Goal: Information Seeking & Learning: Learn about a topic

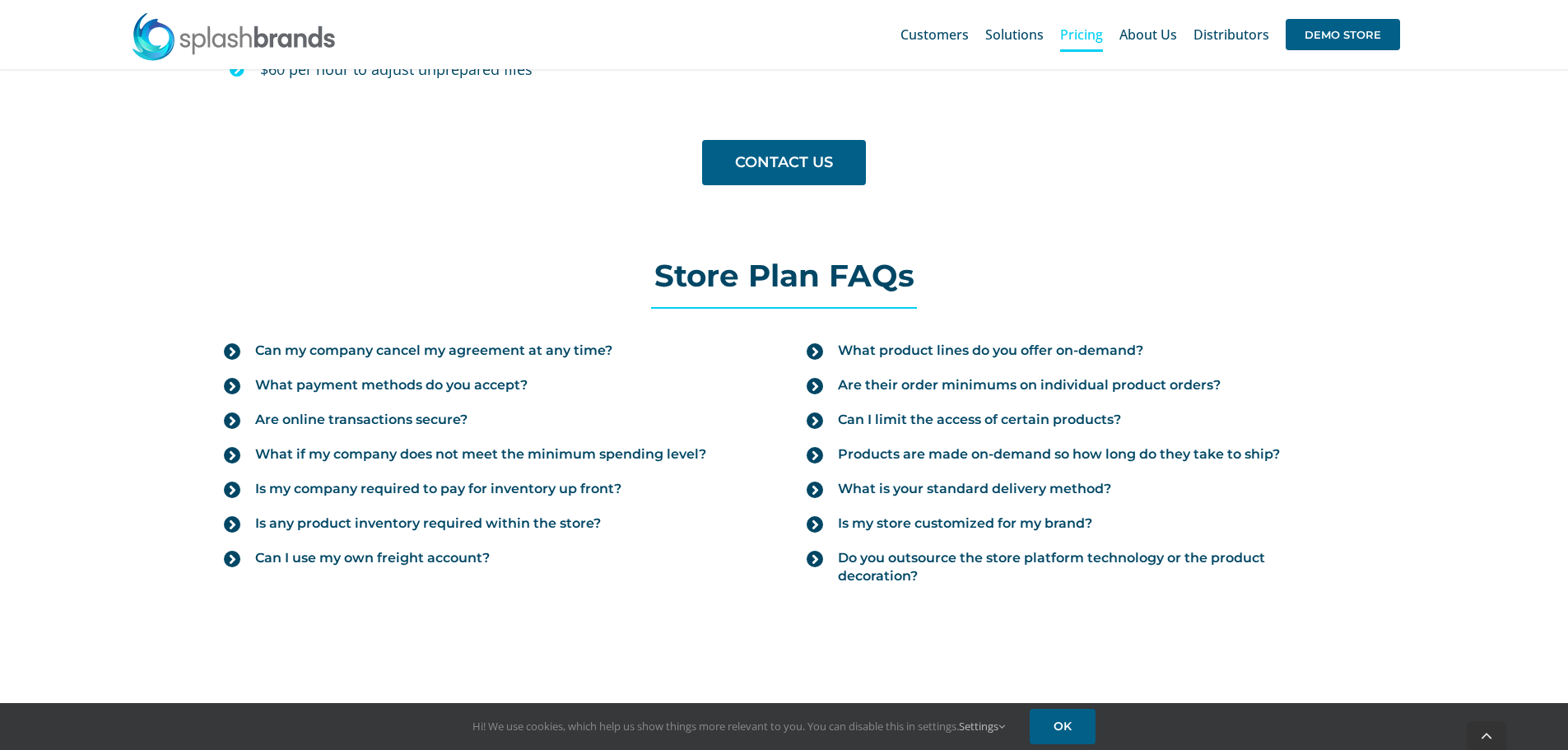
scroll to position [1729, 0]
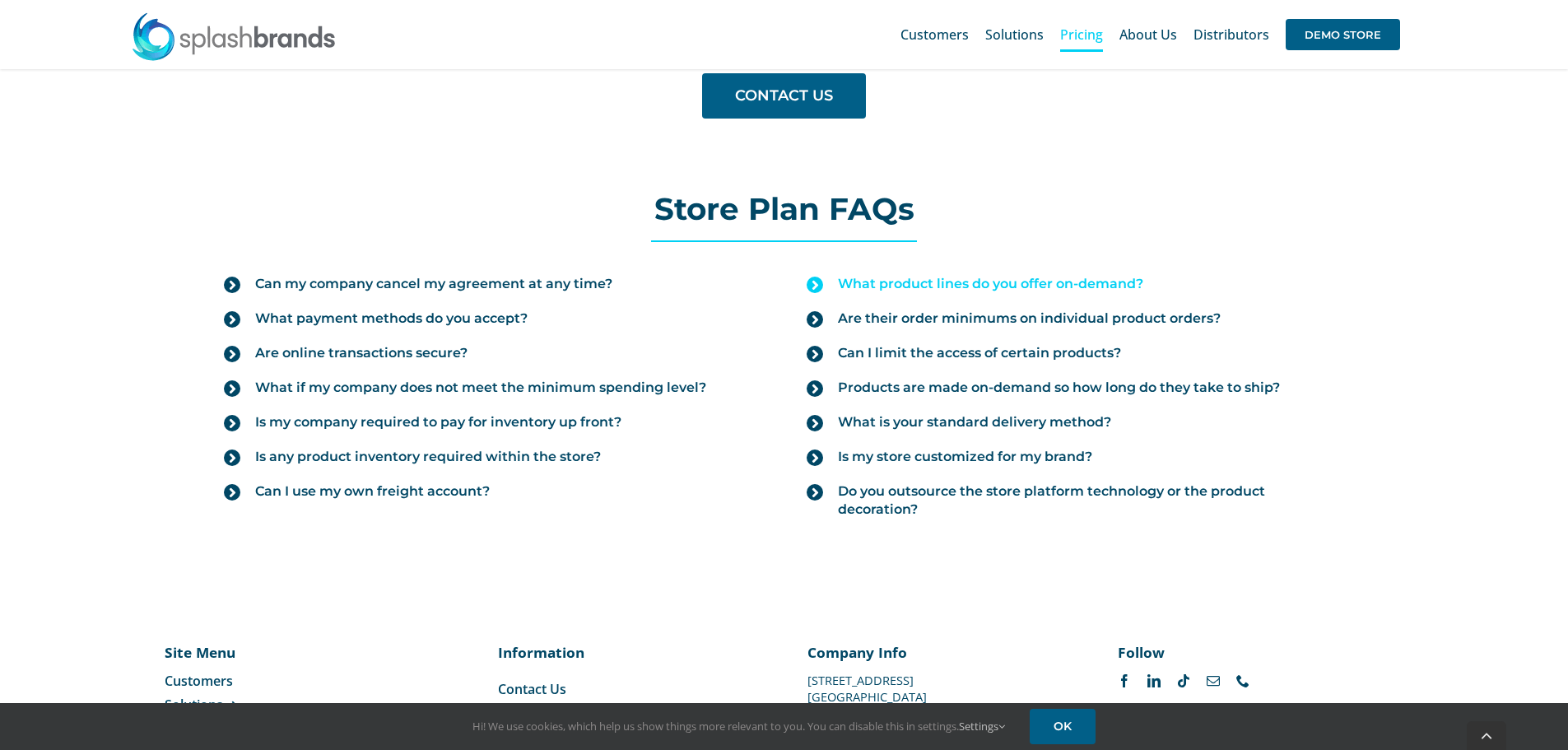
click at [868, 289] on span "What product lines do you offer on-demand?" at bounding box center [990, 284] width 305 height 18
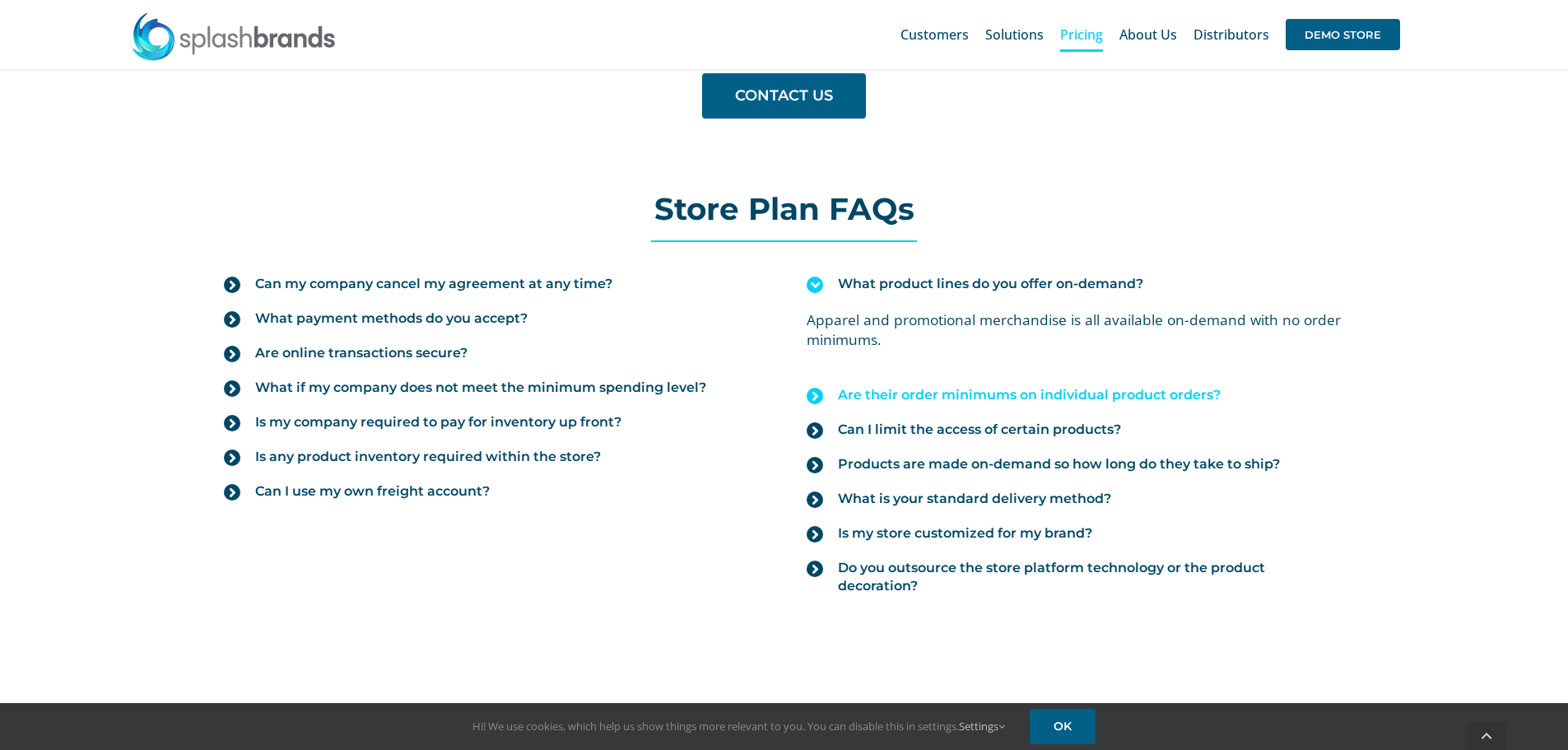
click at [922, 394] on span "Are their order minimums on individual product orders?" at bounding box center [1029, 395] width 383 height 18
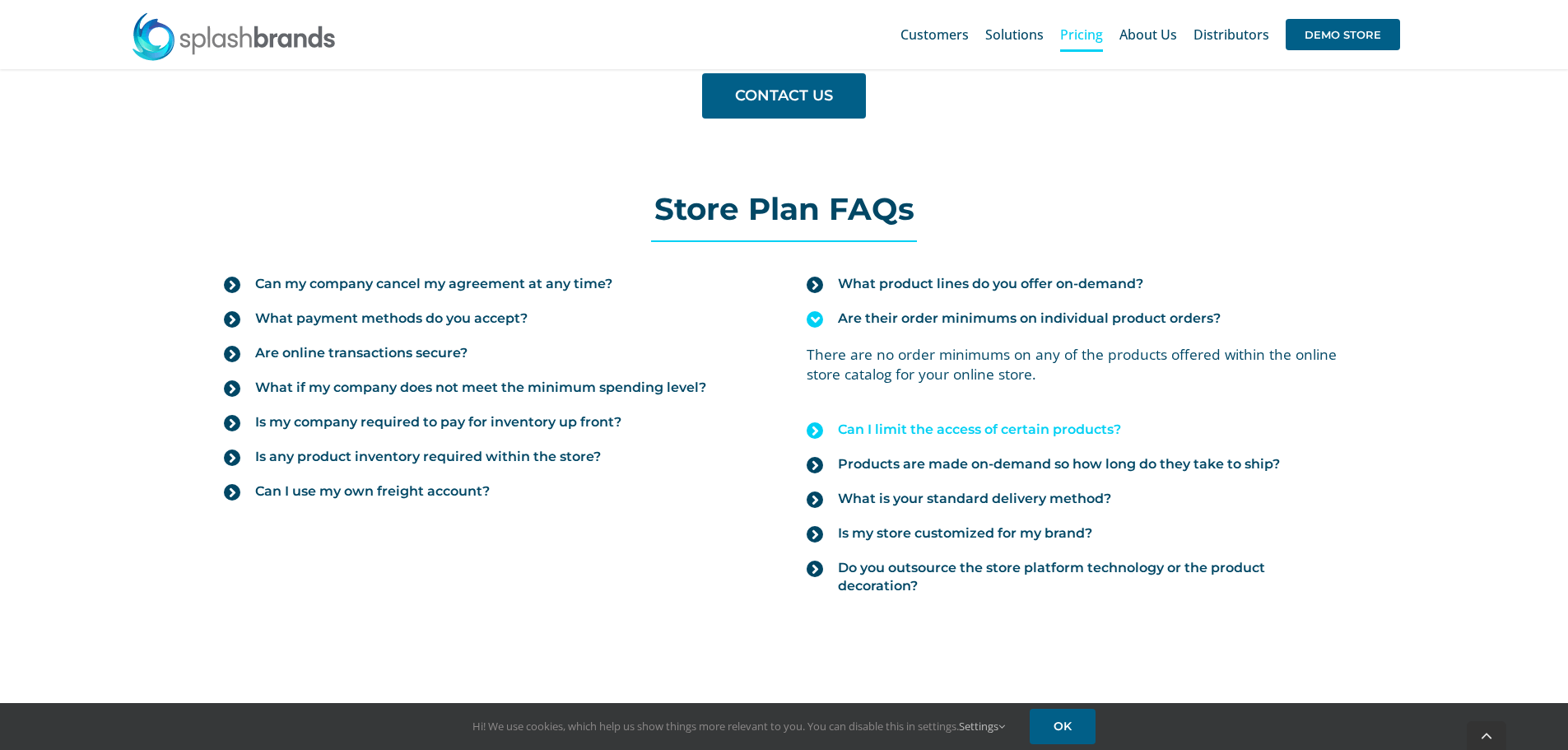
click at [930, 422] on span "Can I limit the access of certain products?" at bounding box center [979, 429] width 284 height 18
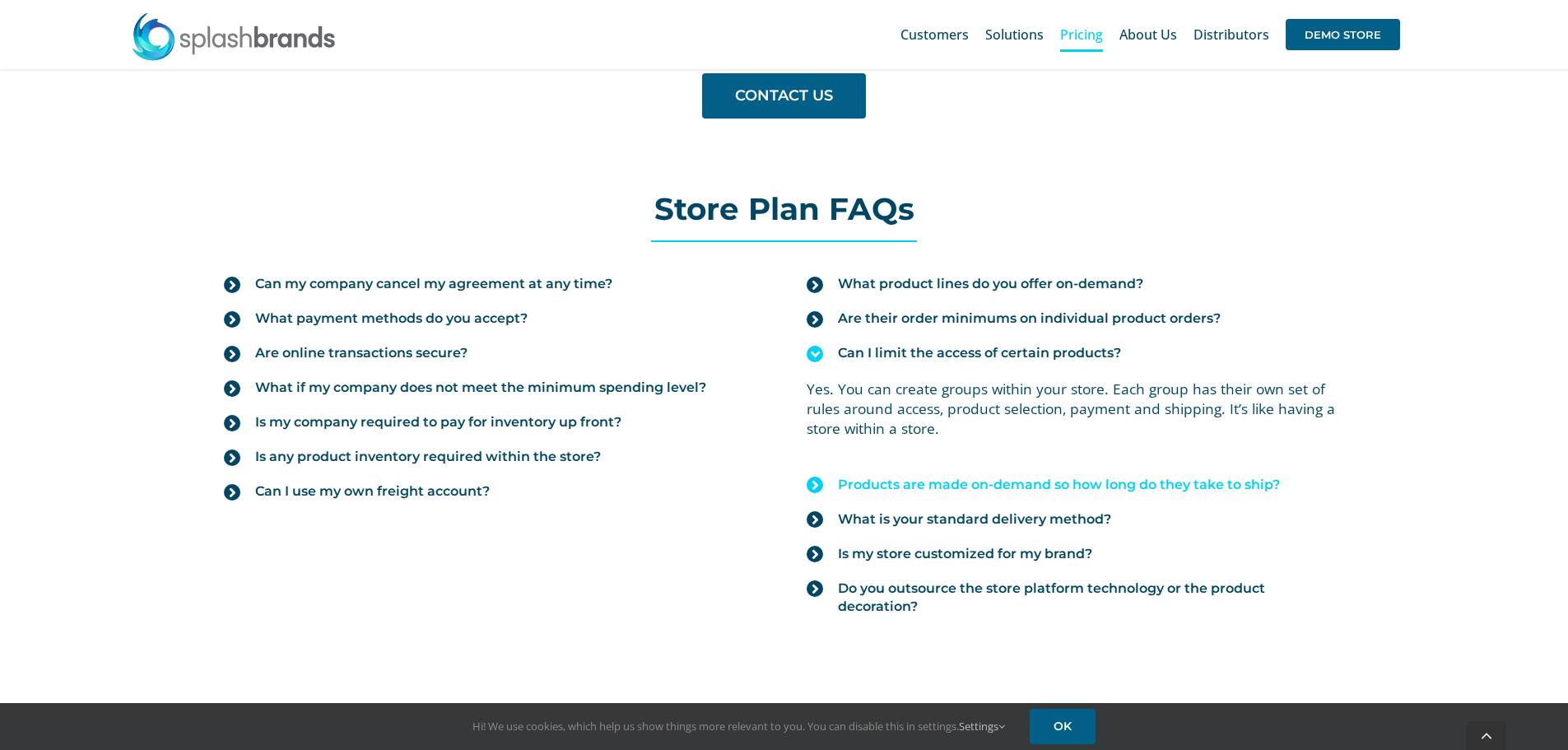
click at [927, 472] on link "Products are made on-demand so how long do they take to ship?" at bounding box center [1075, 484] width 537 height 35
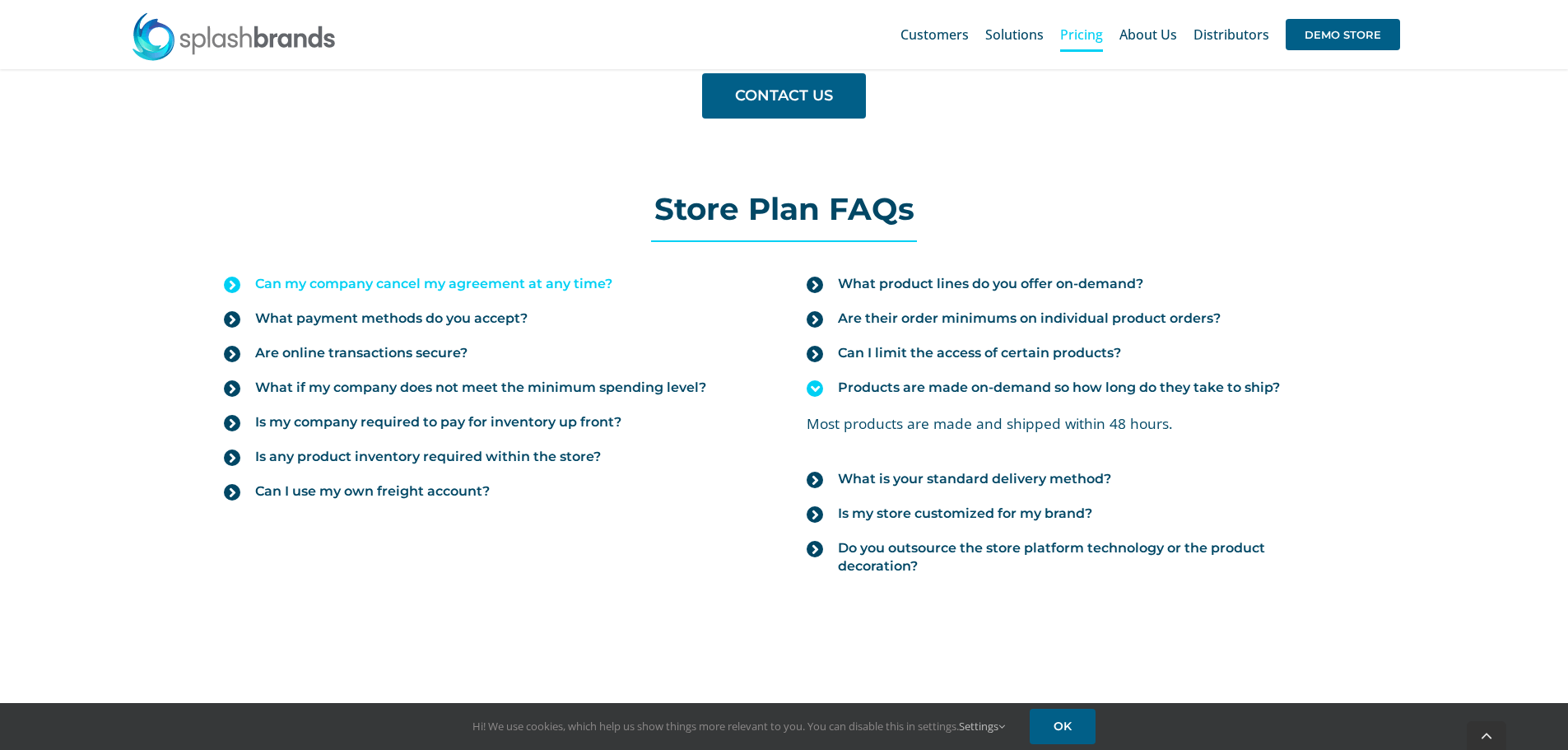
click at [533, 277] on span "Can my company cancel my agreement at any time?" at bounding box center [433, 284] width 357 height 18
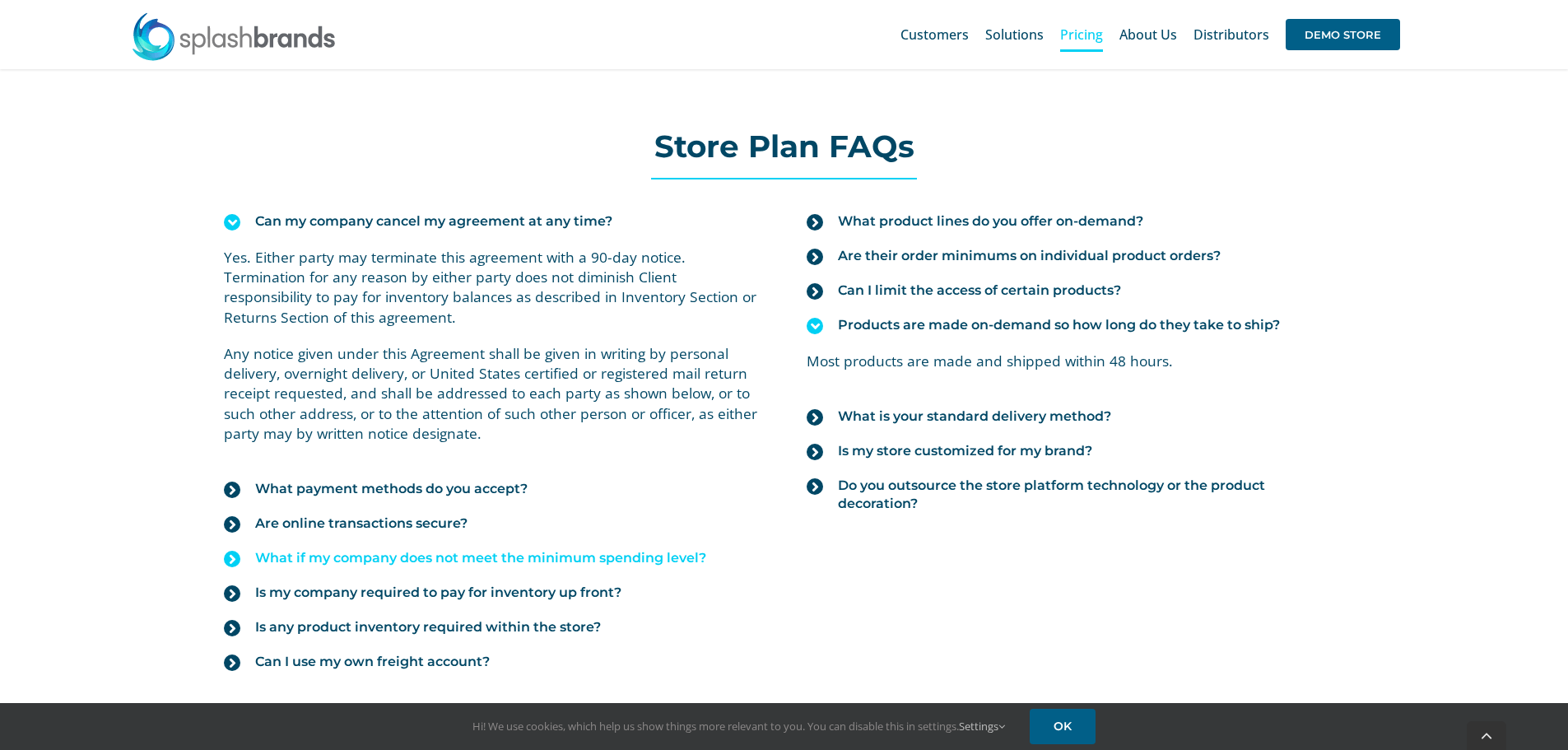
scroll to position [1976, 0]
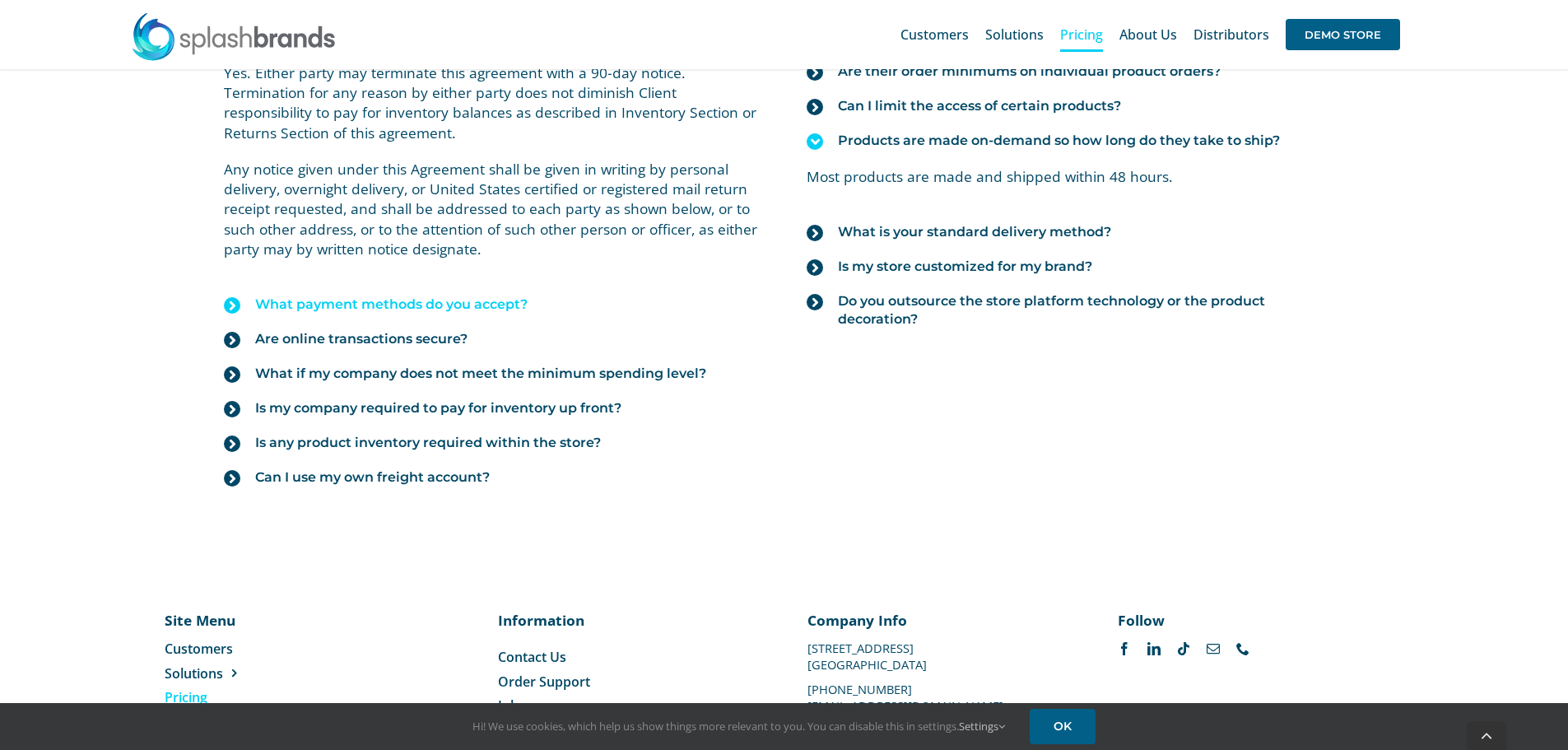
click at [503, 309] on span "What payment methods do you accept?" at bounding box center [391, 304] width 272 height 18
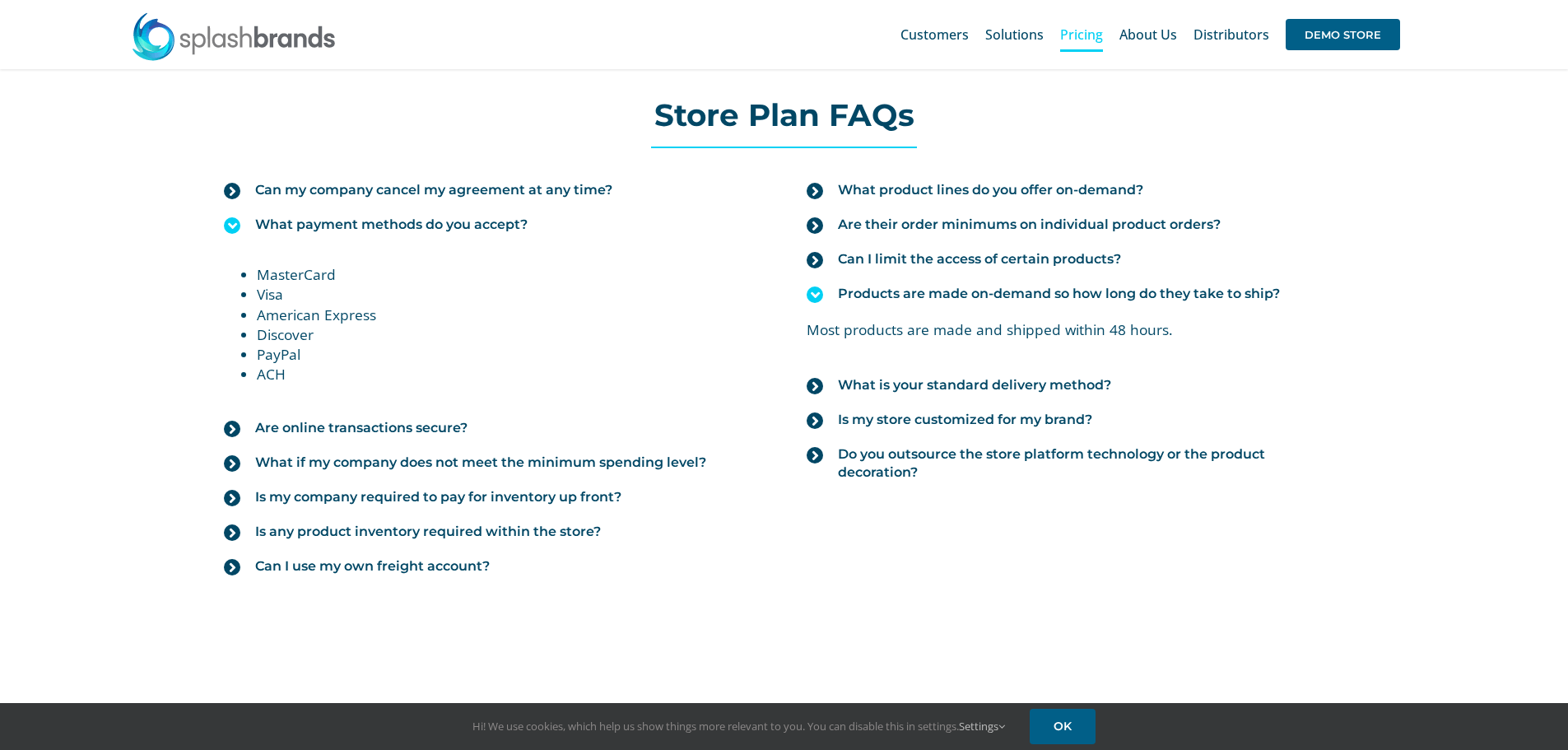
scroll to position [1811, 0]
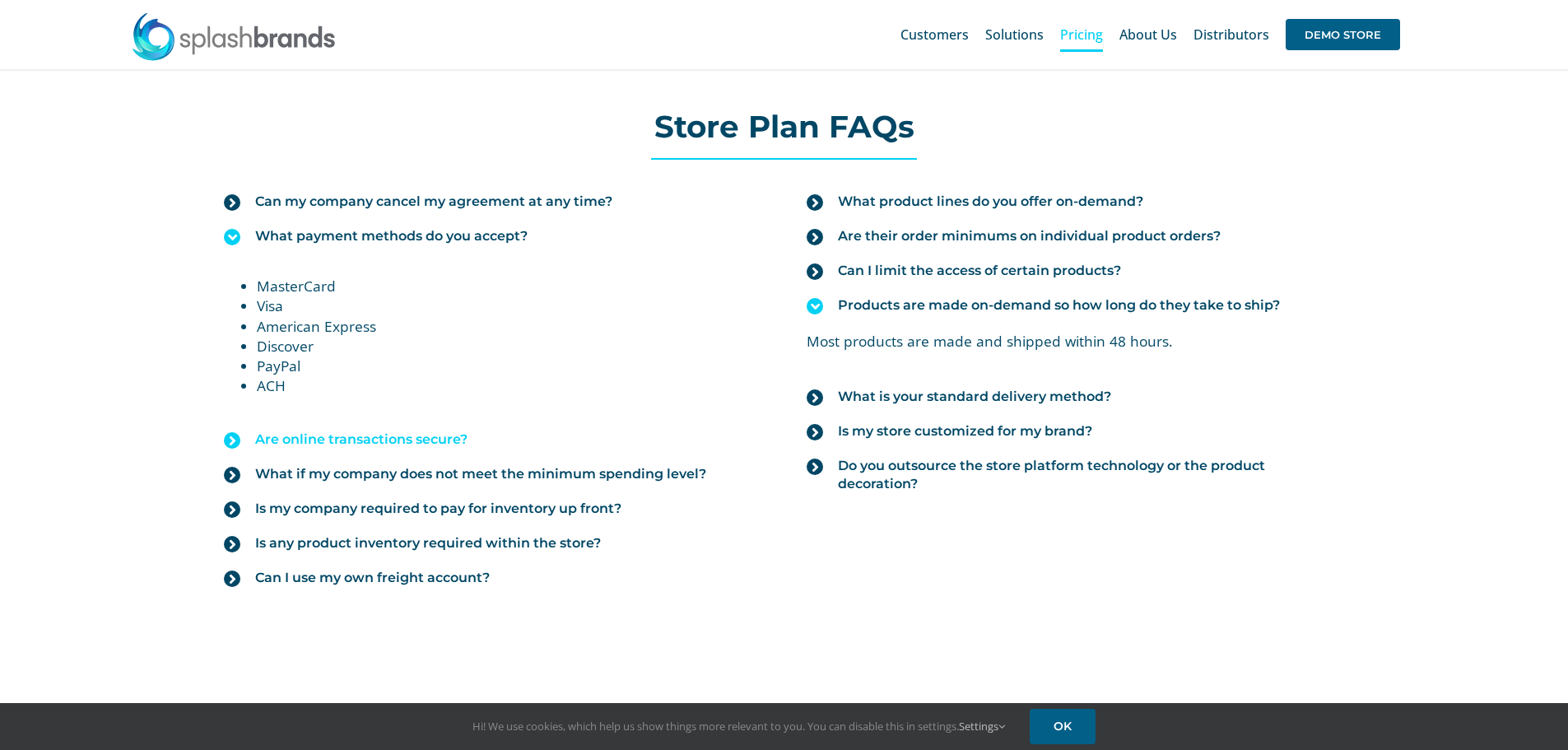
click at [439, 438] on span "Are online transactions secure?" at bounding box center [361, 439] width 212 height 18
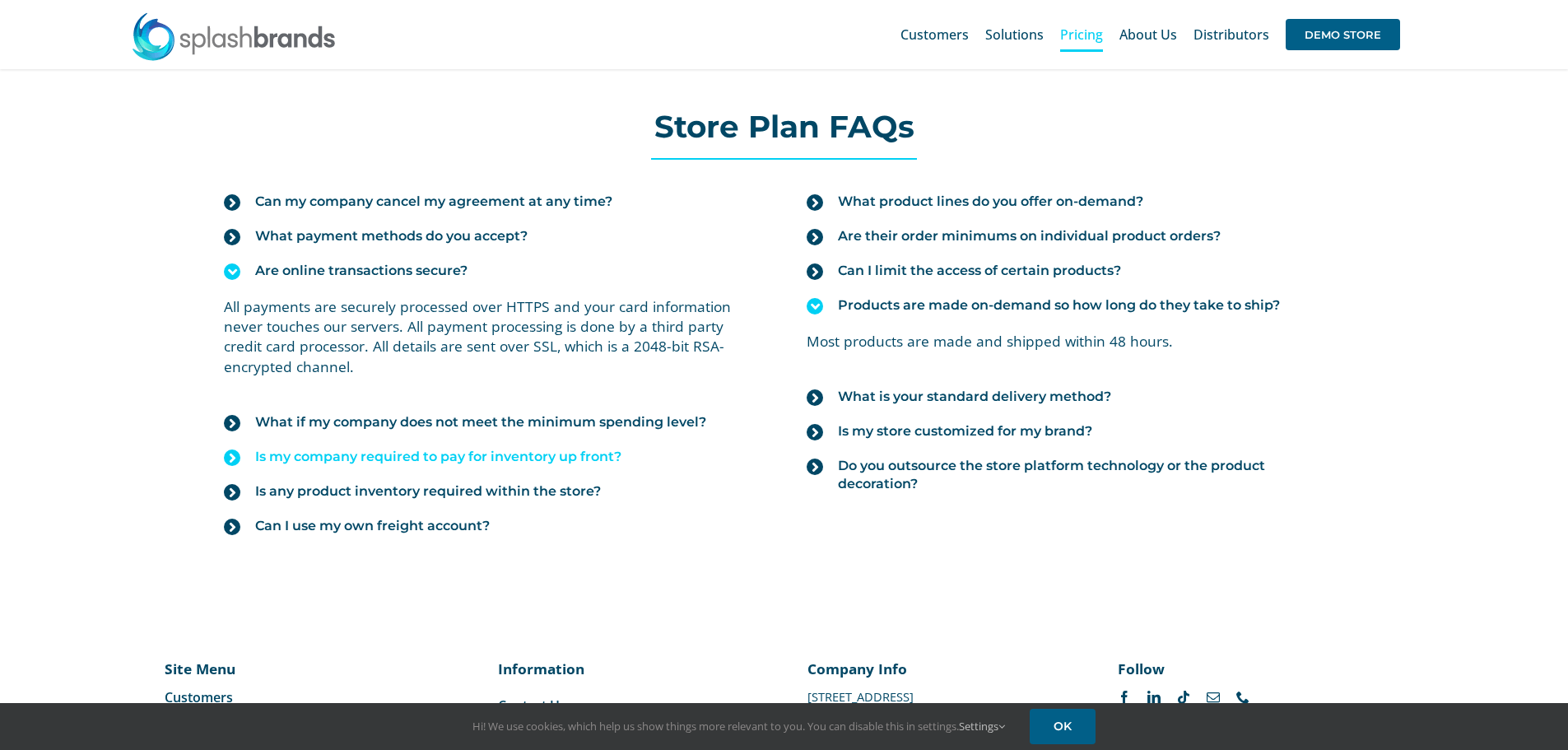
click at [533, 465] on span "Is my company required to pay for inventory up front?" at bounding box center [438, 456] width 367 height 18
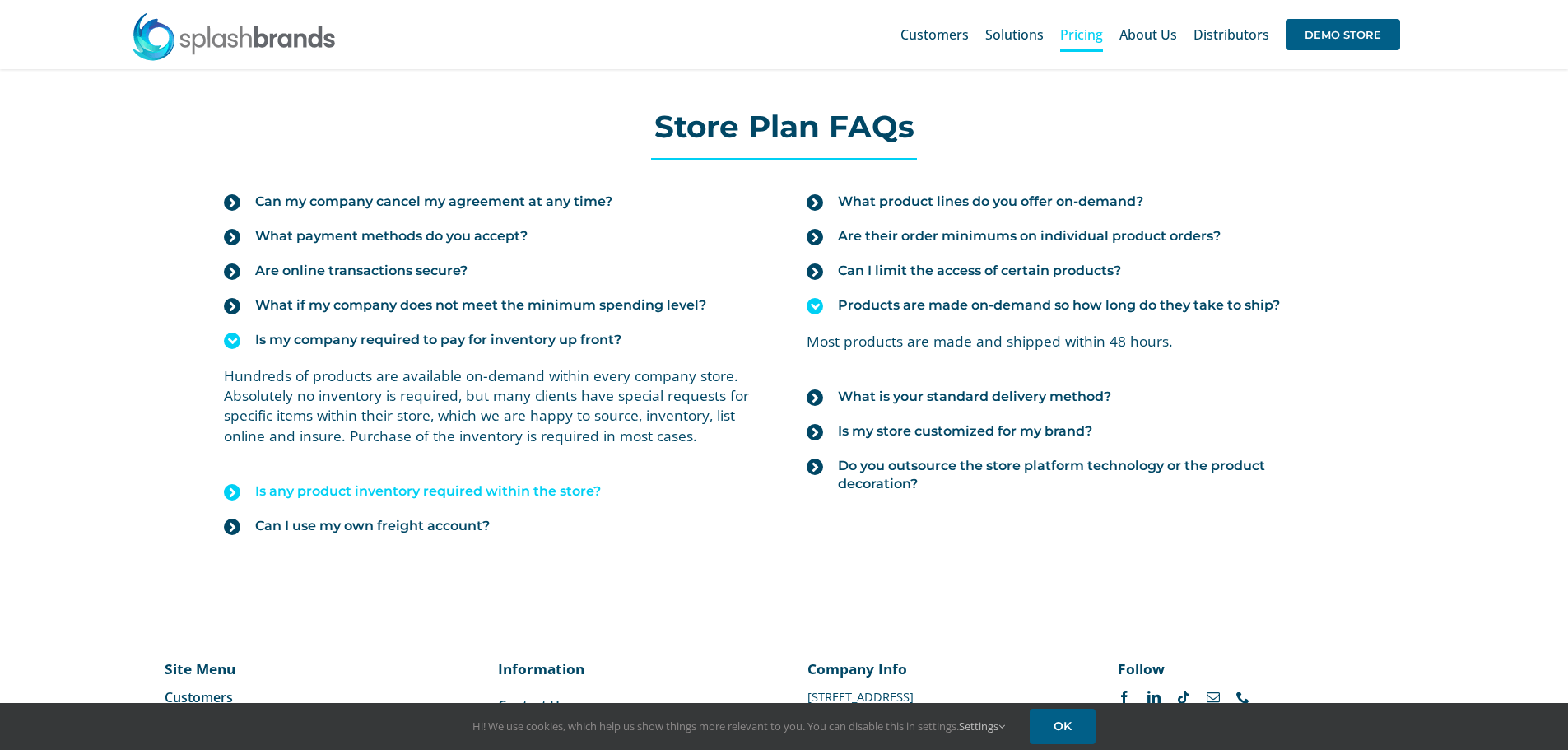
click at [535, 493] on span "Is any product inventory required within the store?" at bounding box center [428, 491] width 346 height 18
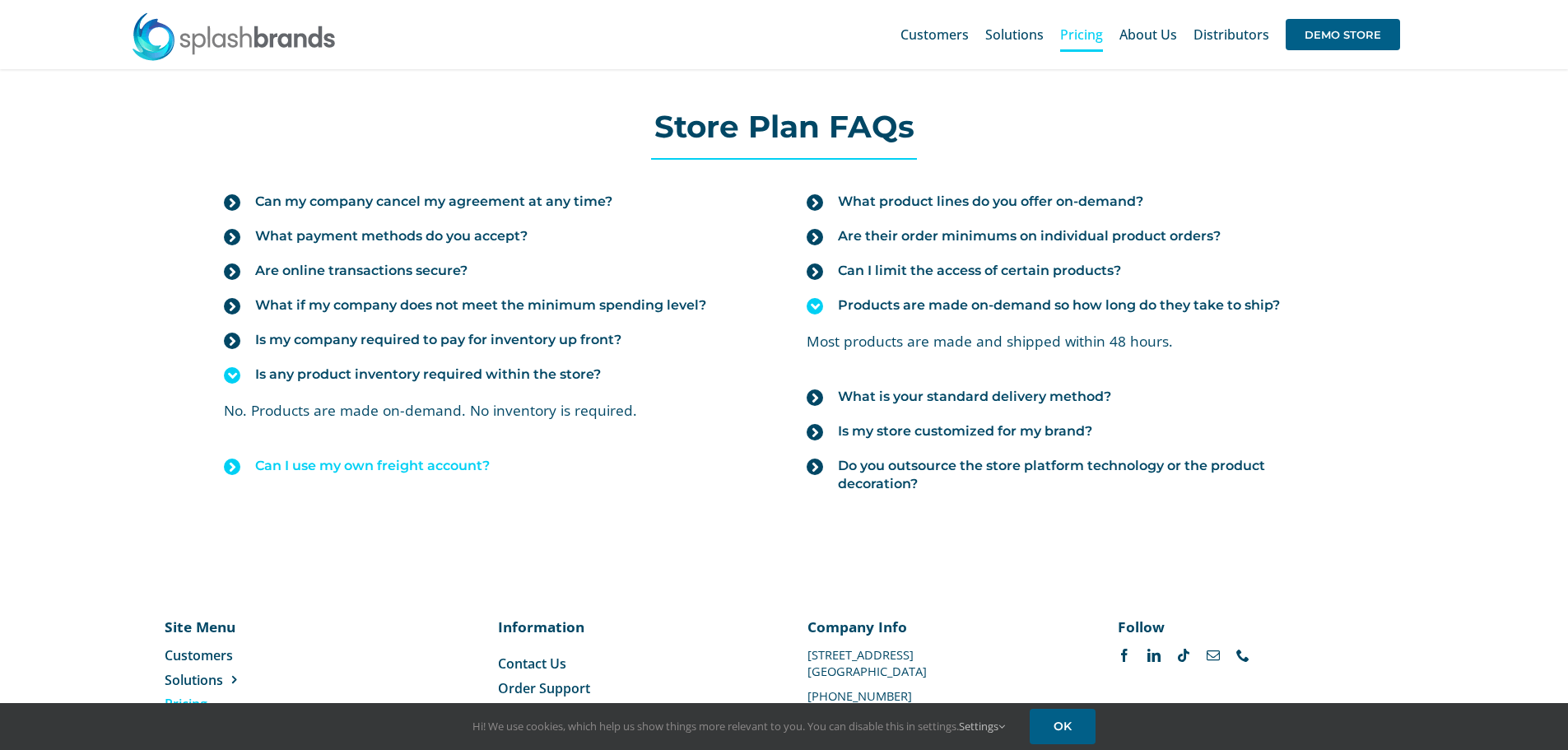
click at [484, 465] on span "Can I use my own freight account?" at bounding box center [372, 465] width 235 height 18
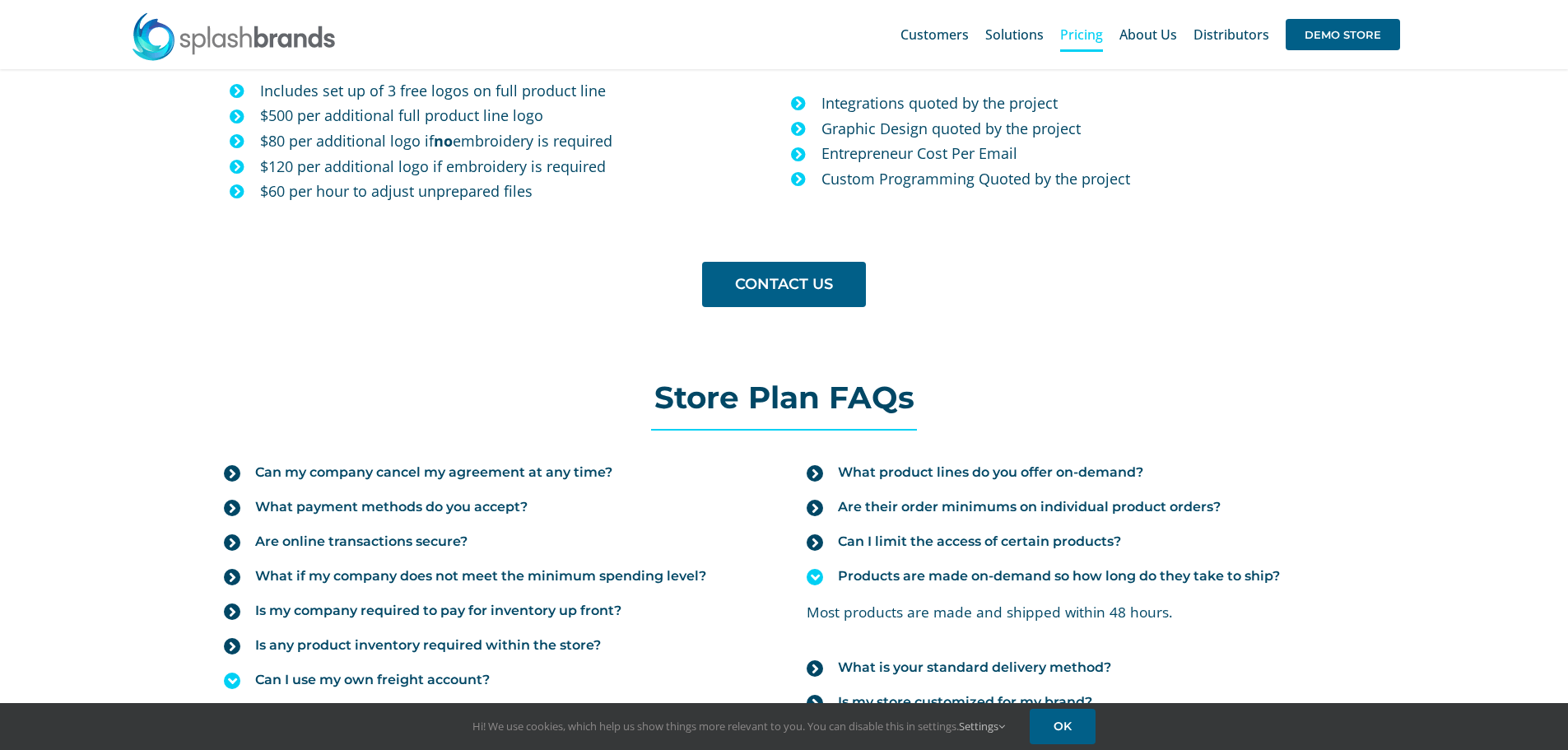
scroll to position [1399, 0]
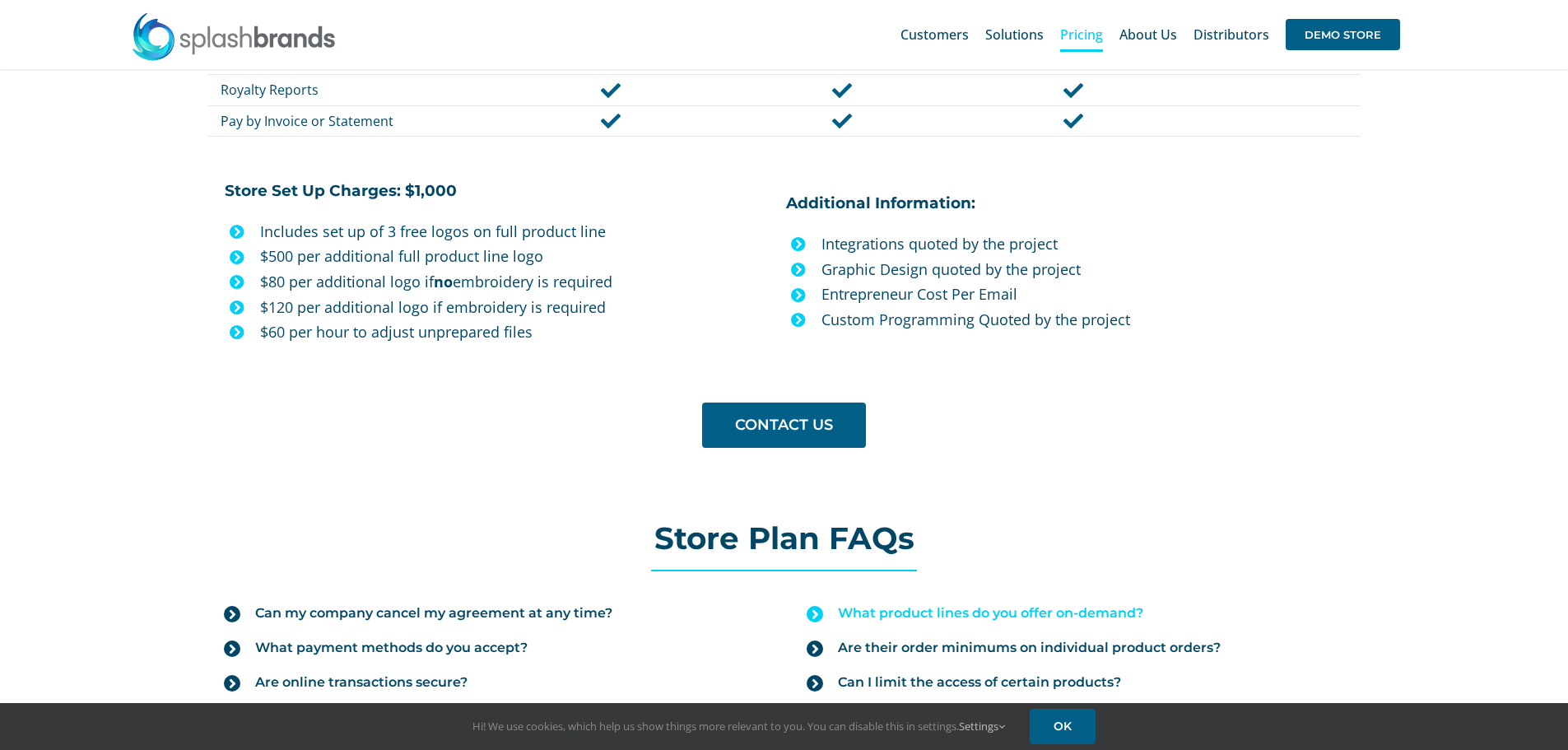
click at [992, 611] on span "What product lines do you offer on-demand?" at bounding box center [990, 612] width 305 height 18
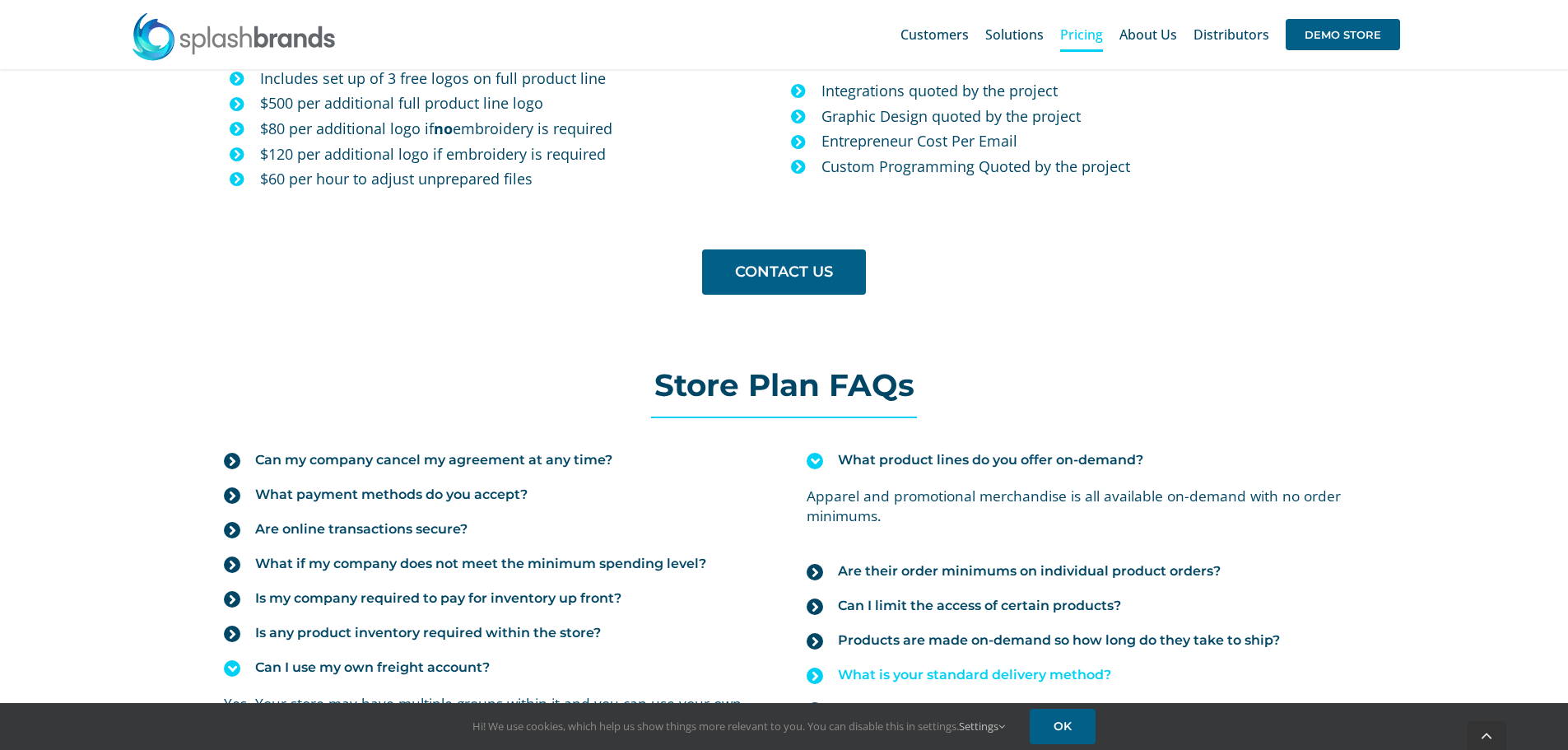
scroll to position [1729, 0]
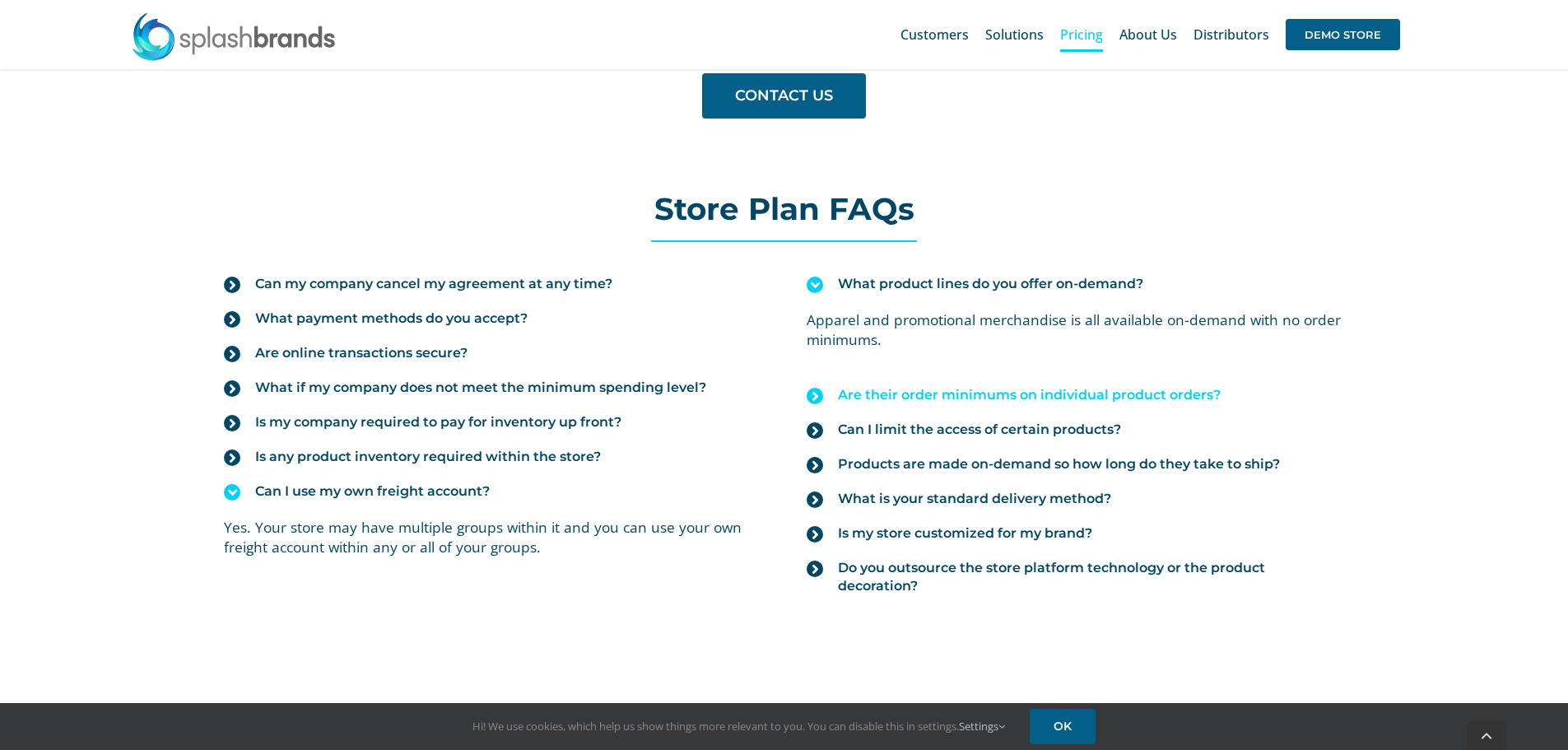
click at [987, 394] on span "Are their order minimums on individual product orders?" at bounding box center [1029, 395] width 383 height 18
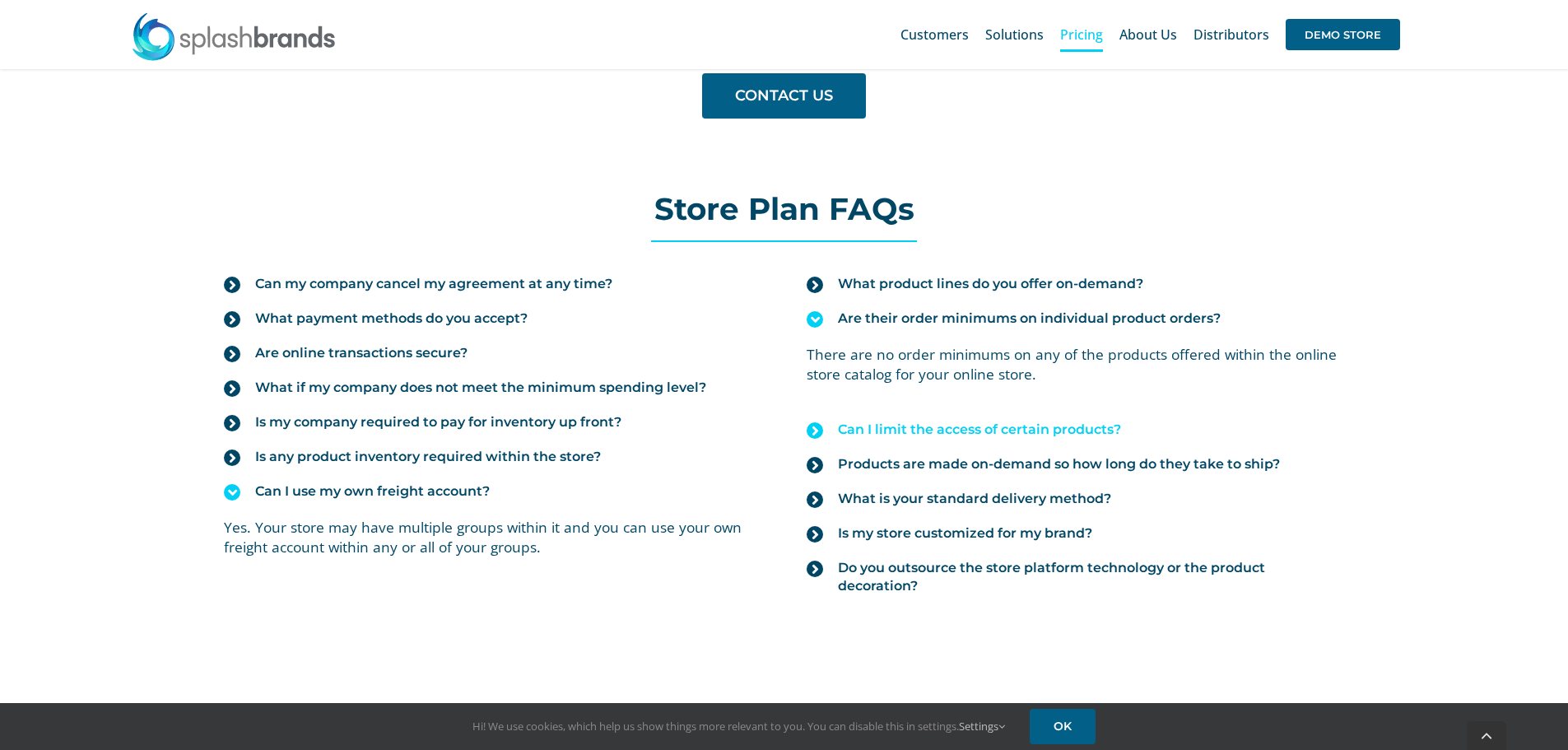
click at [987, 423] on span "Can I limit the access of certain products?" at bounding box center [979, 429] width 284 height 18
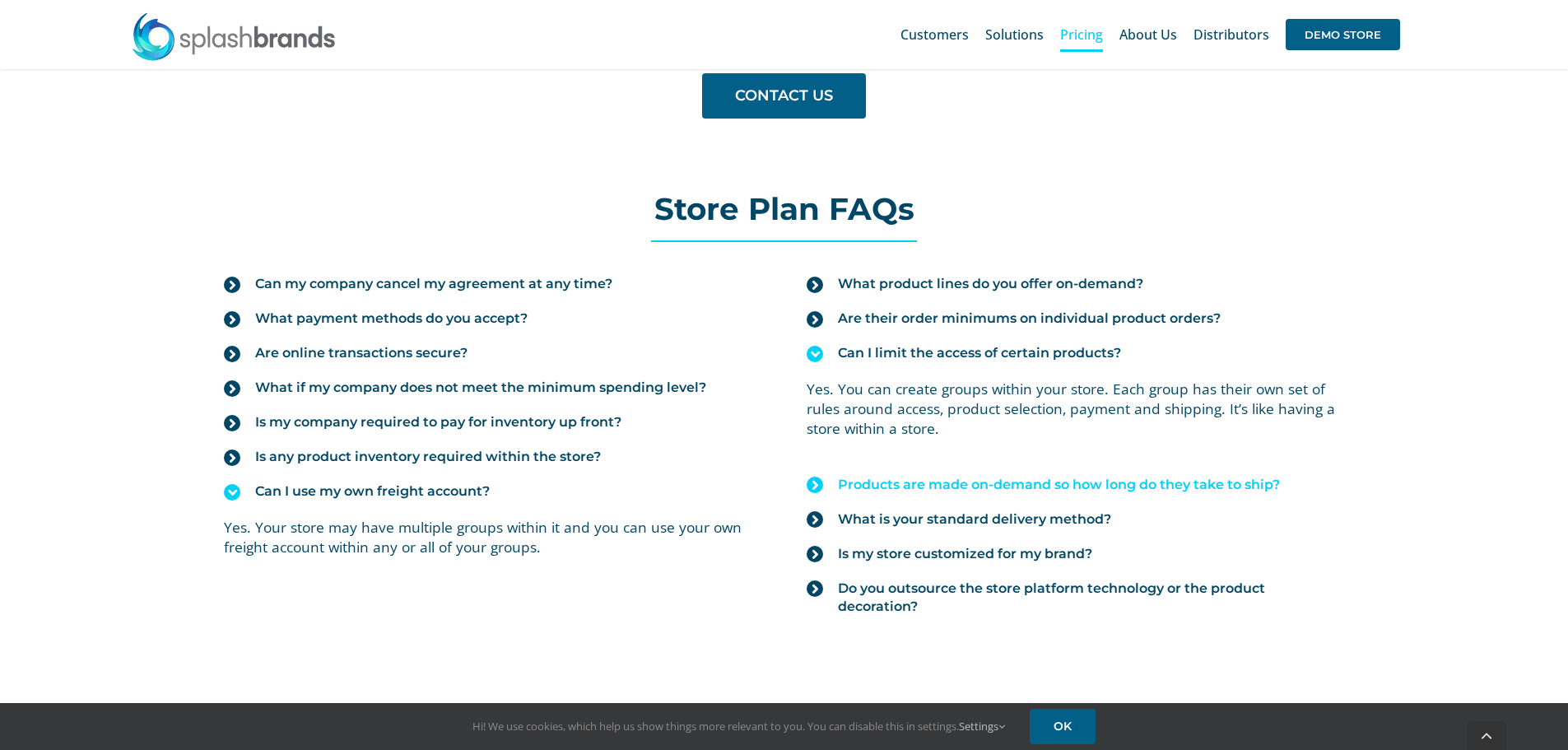
click at [1003, 488] on span "Products are made on-demand so how long do they take to ship?" at bounding box center [1058, 484] width 442 height 18
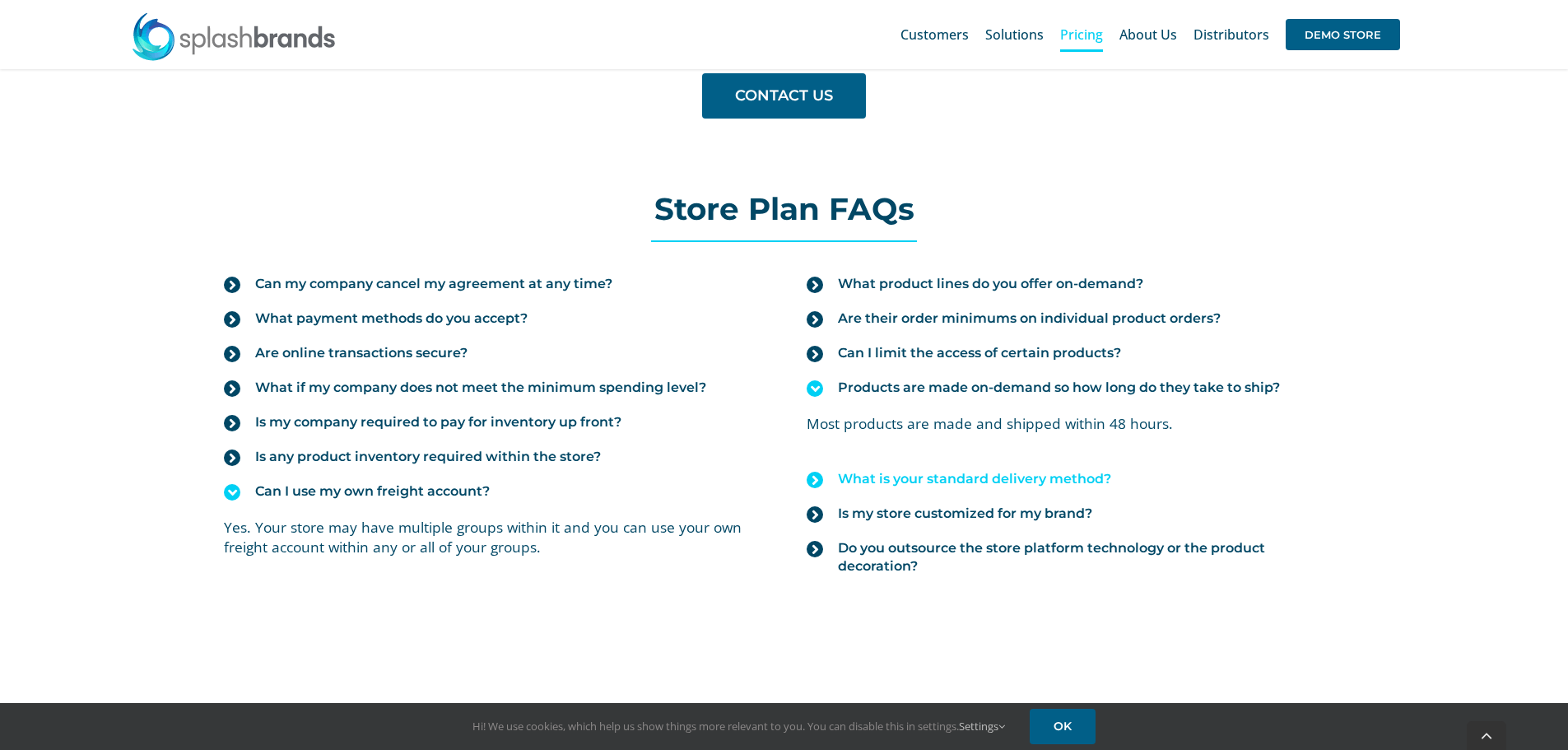
click at [1002, 485] on span "What is your standard delivery method?" at bounding box center [974, 479] width 273 height 18
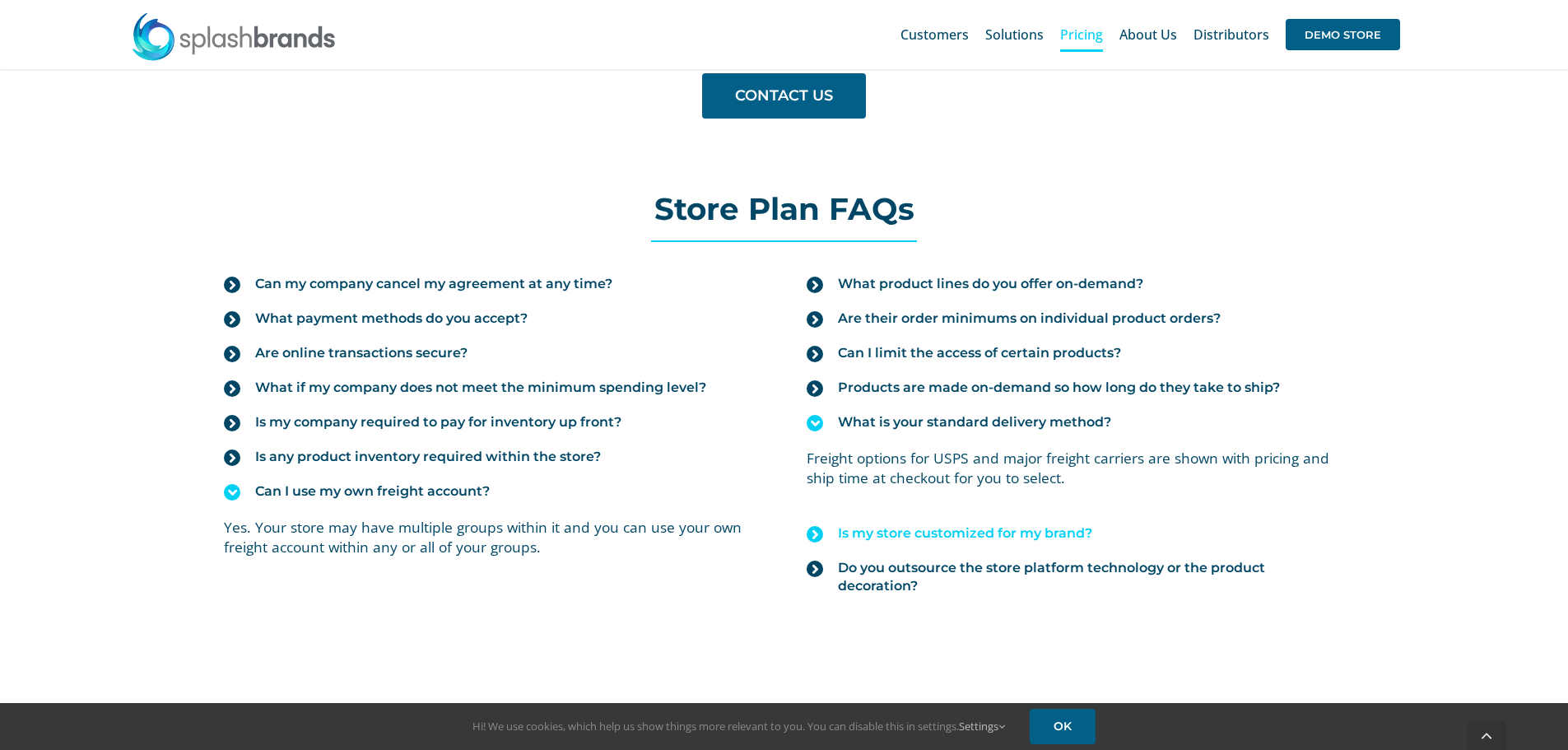
click at [1000, 524] on link "Is my store customized for my brand?" at bounding box center [1075, 533] width 537 height 35
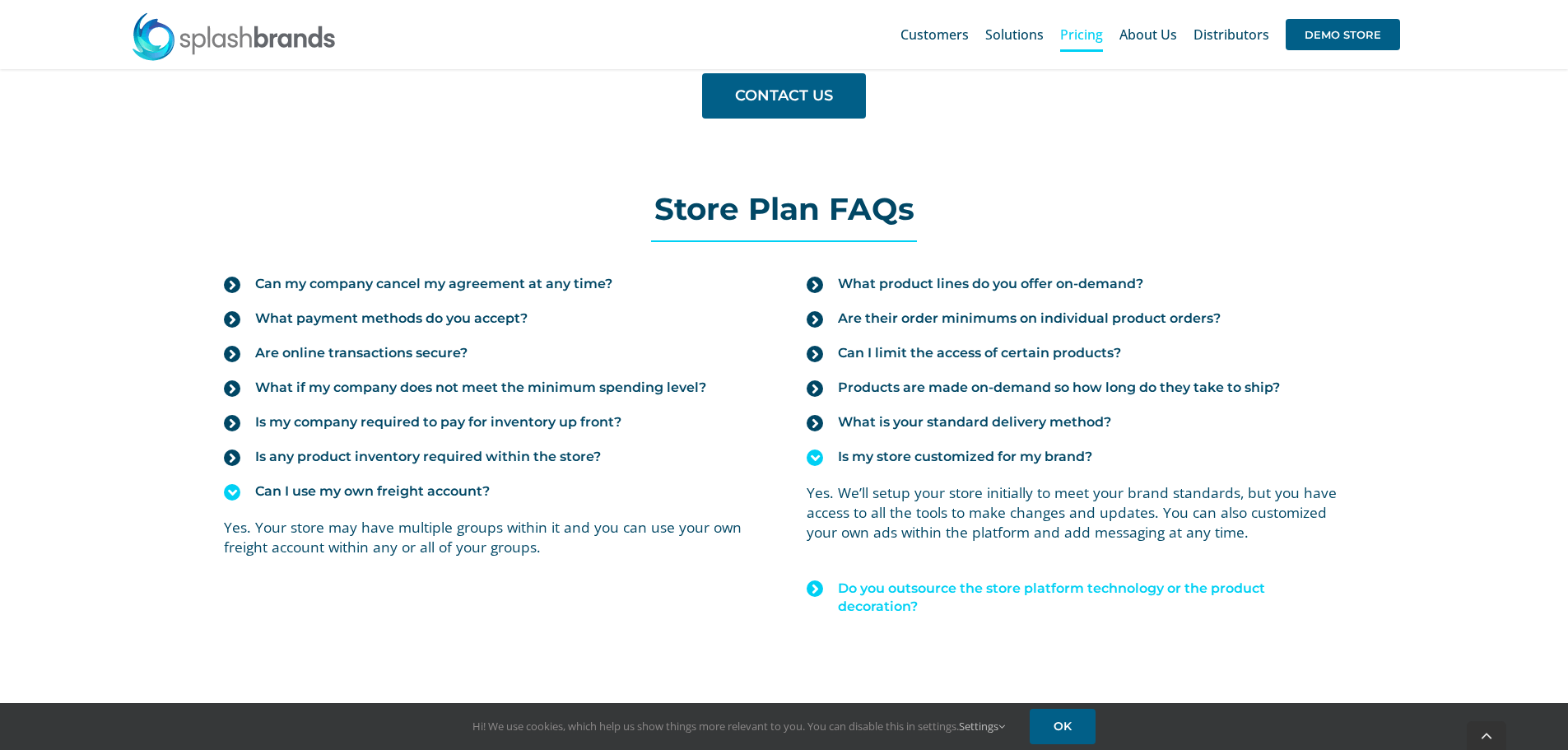
click at [980, 592] on span "Do you outsource the store platform technology or the product decoration?" at bounding box center [1090, 597] width 505 height 36
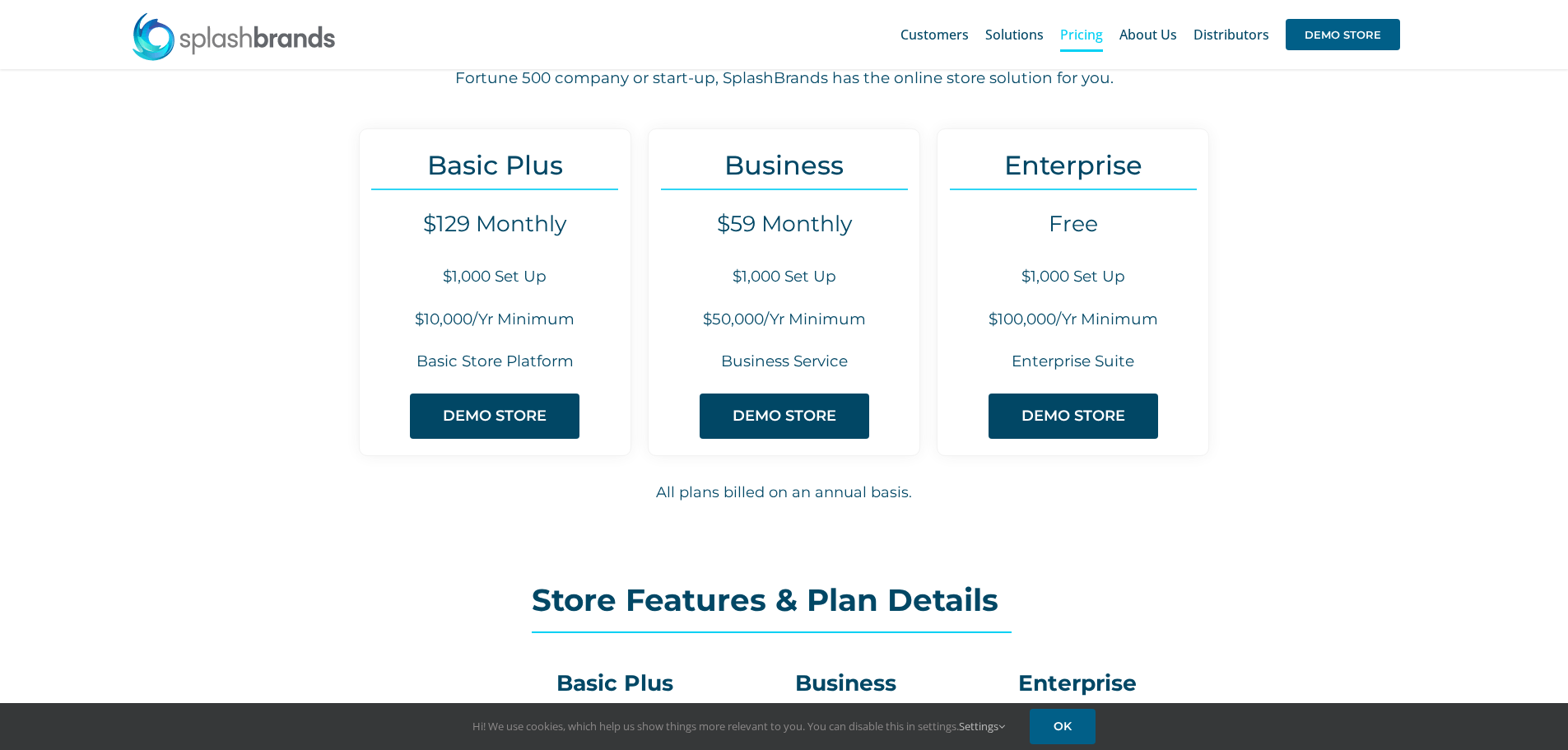
scroll to position [0, 0]
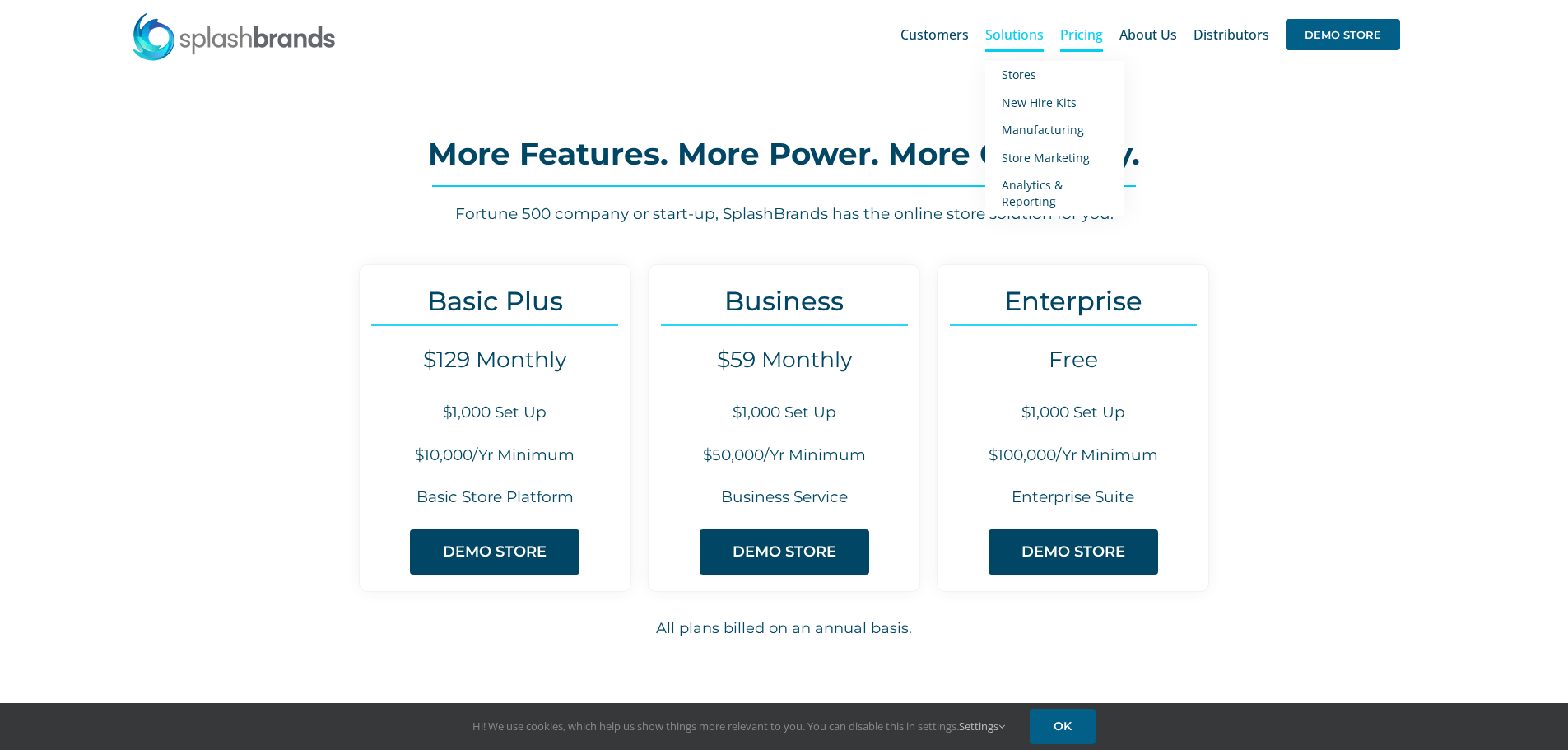
click at [1017, 31] on span "Solutions" at bounding box center [1015, 35] width 58 height 13
click at [1035, 101] on span "New Hire Kits" at bounding box center [1039, 102] width 75 height 16
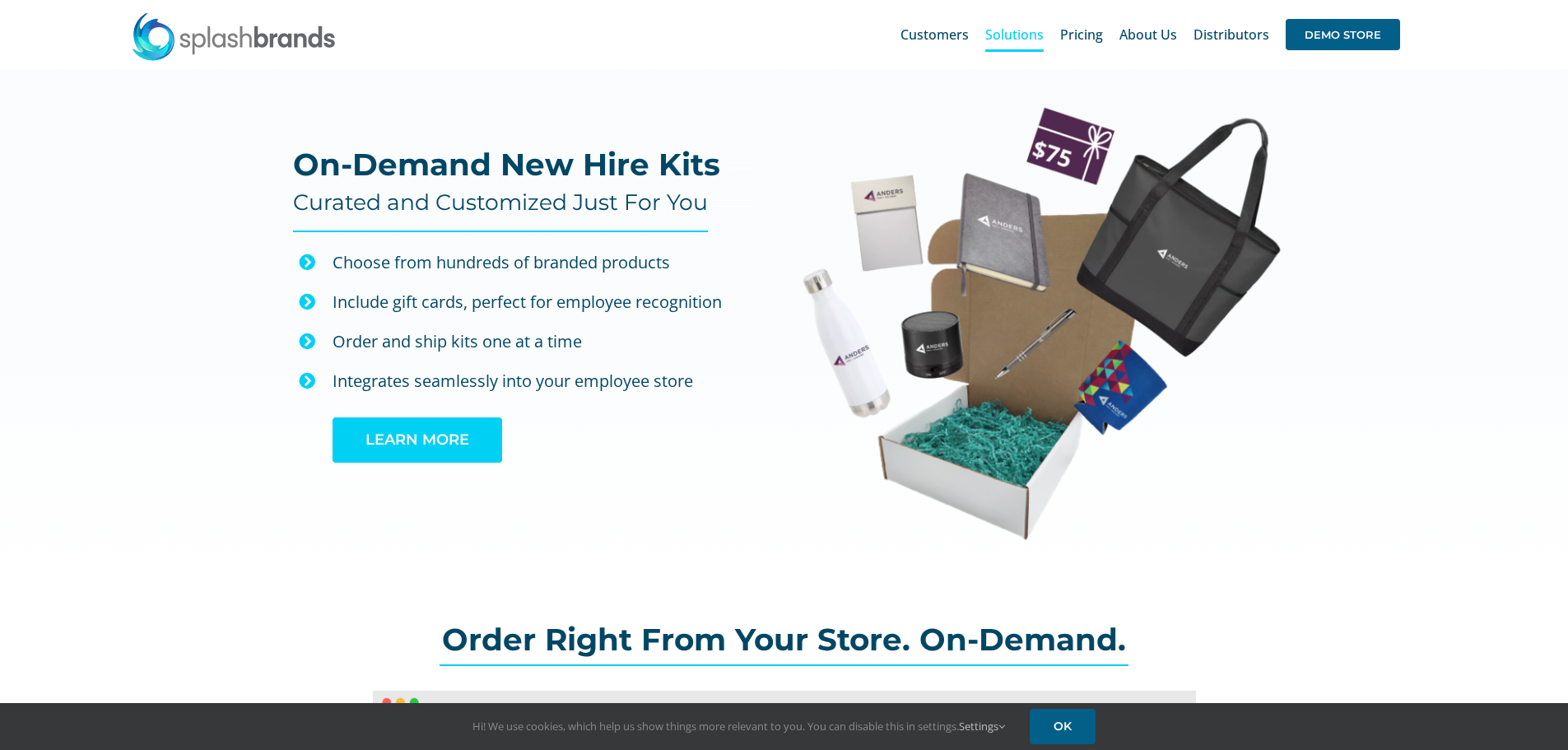
click at [446, 433] on span "LEARN MORE" at bounding box center [417, 440] width 104 height 17
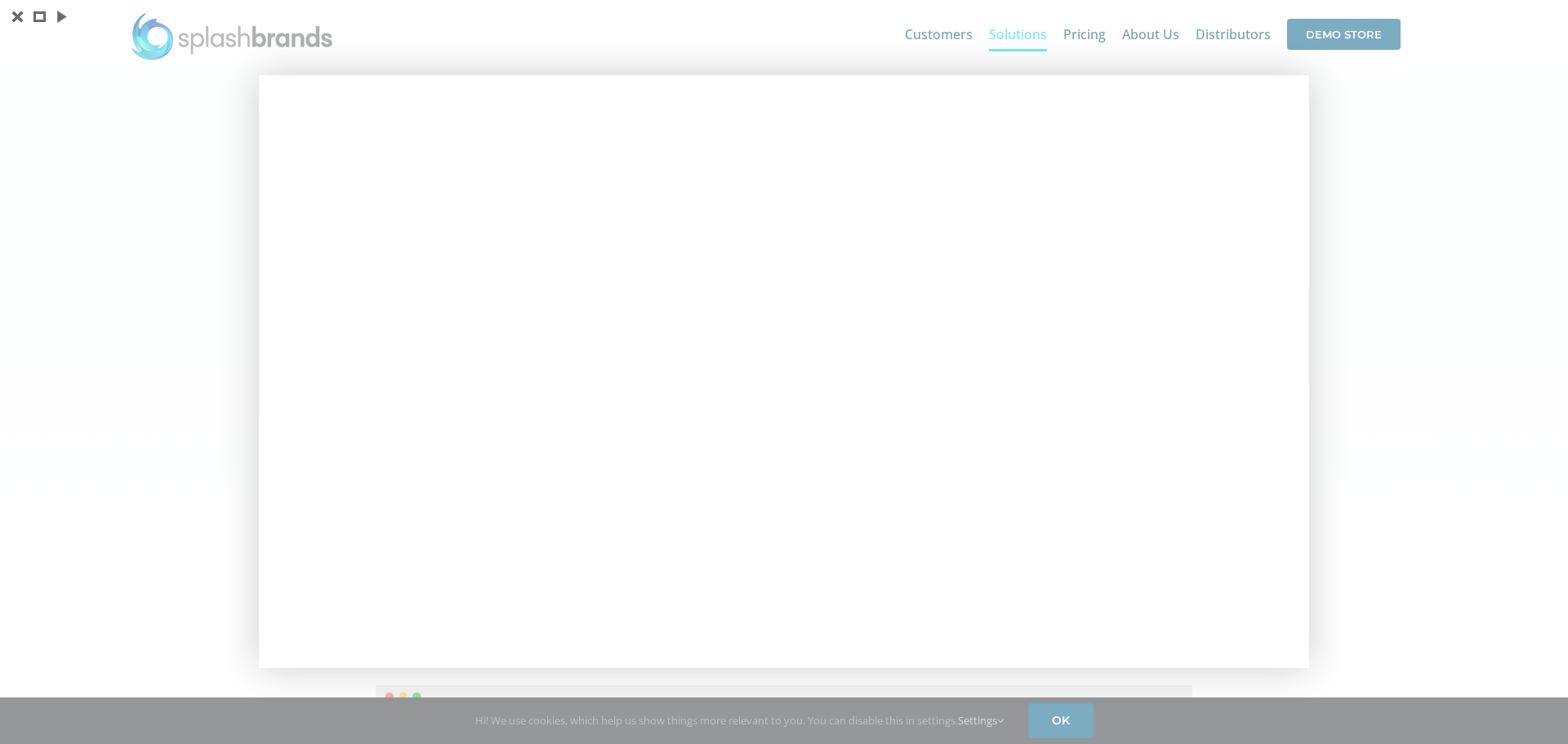
click at [1435, 351] on div at bounding box center [784, 372] width 1568 height 744
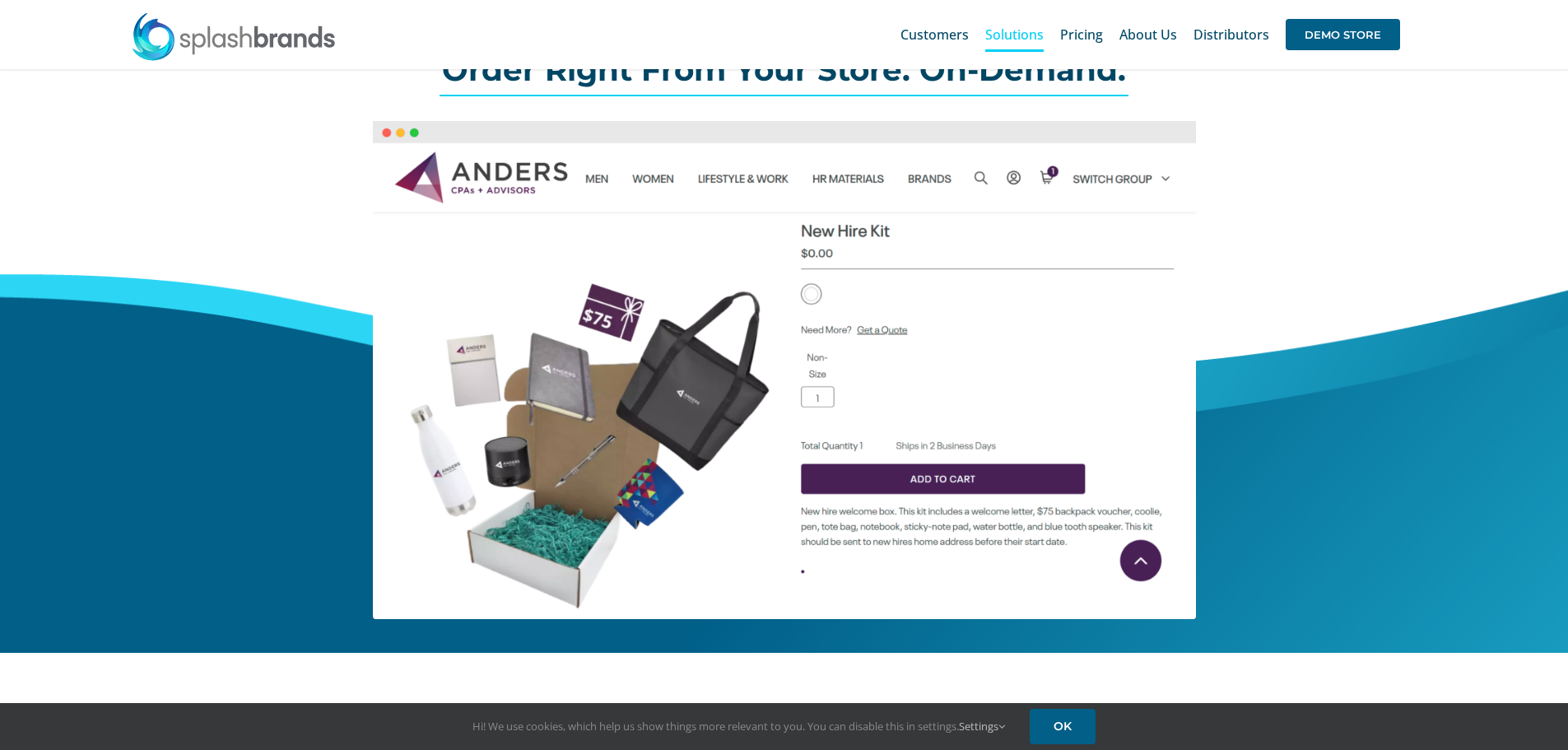
scroll to position [494, 0]
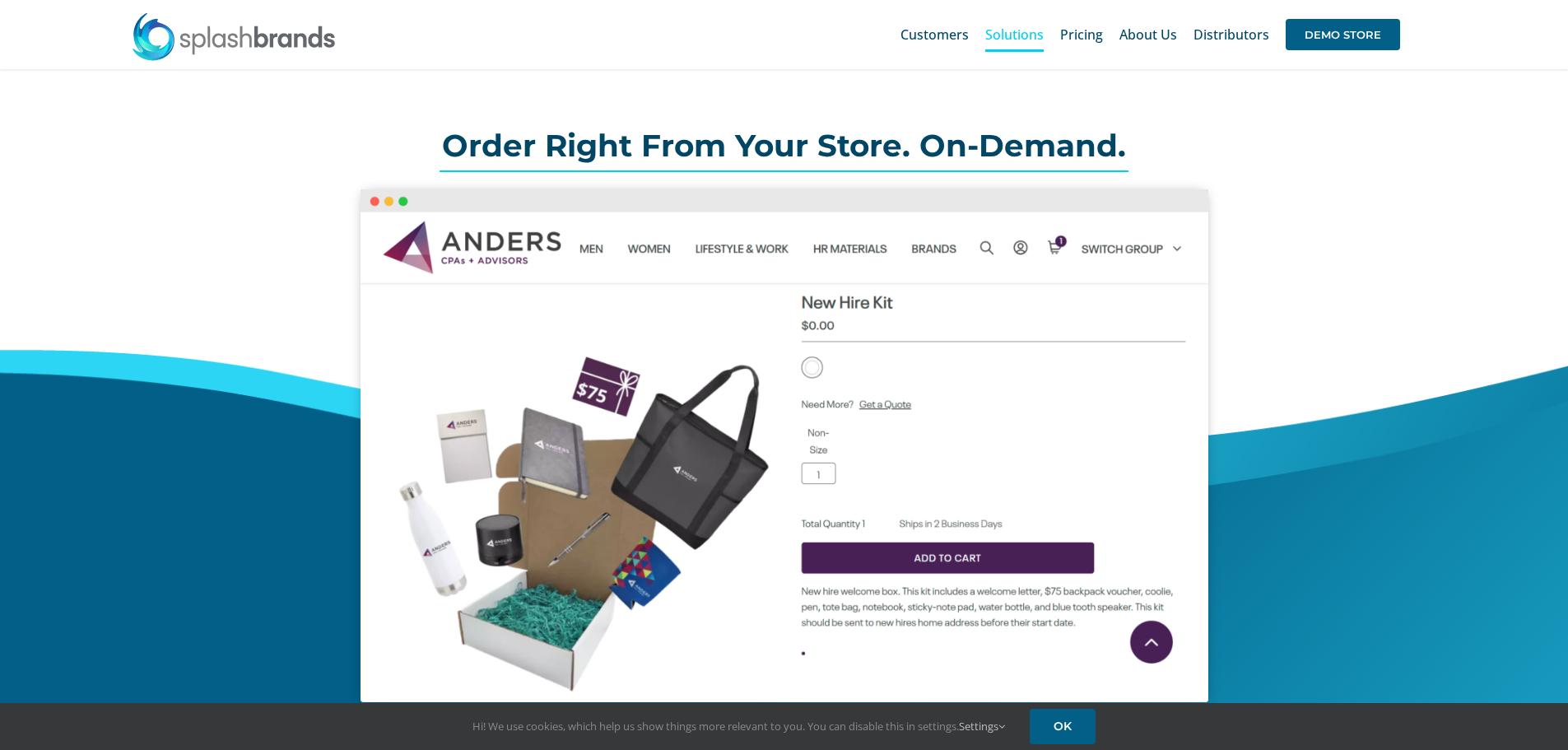
click at [783, 245] on img at bounding box center [785, 446] width 848 height 513
click at [821, 244] on img at bounding box center [785, 446] width 848 height 513
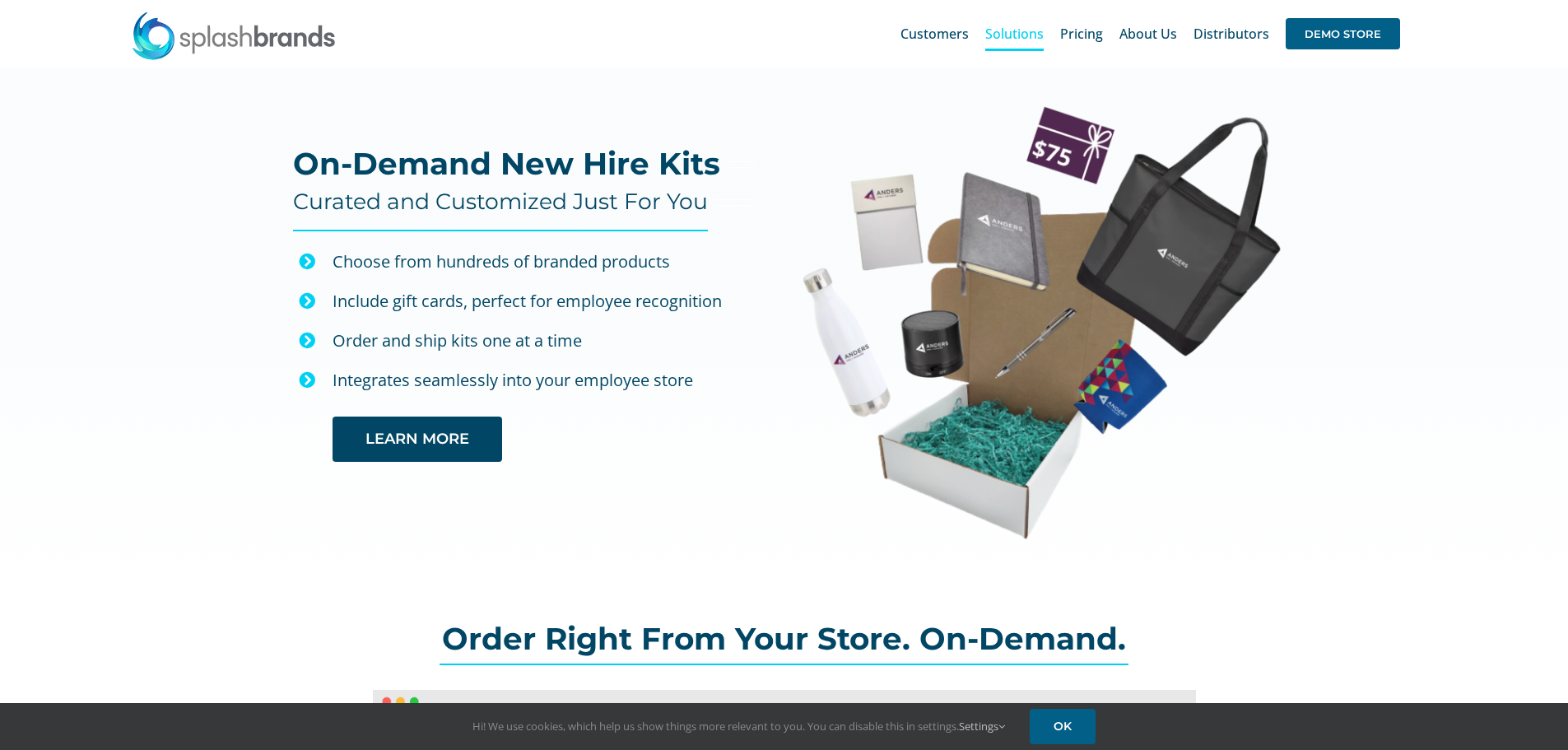
scroll to position [0, 0]
click at [1102, 33] on span "Pricing" at bounding box center [1081, 35] width 42 height 13
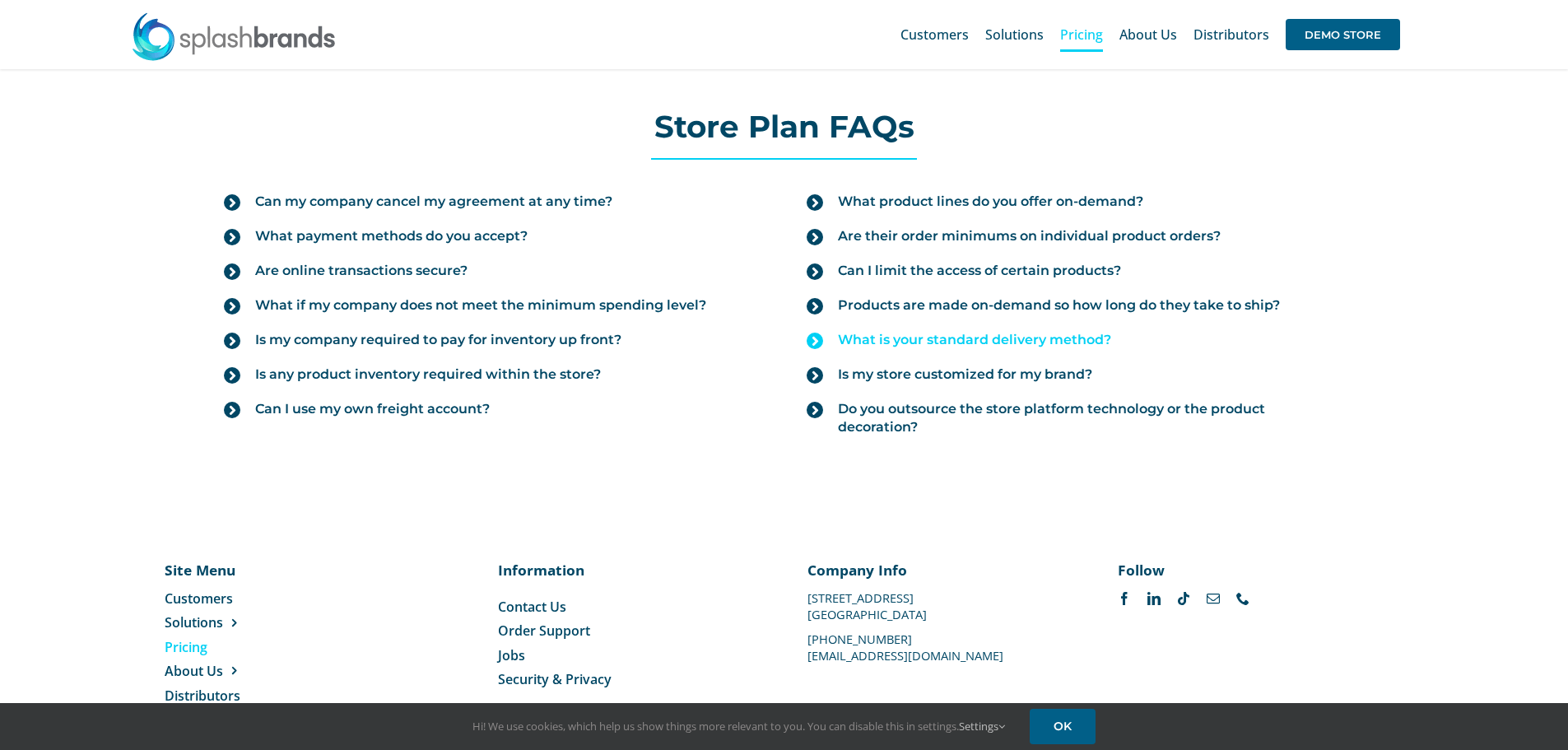
scroll to position [1152, 0]
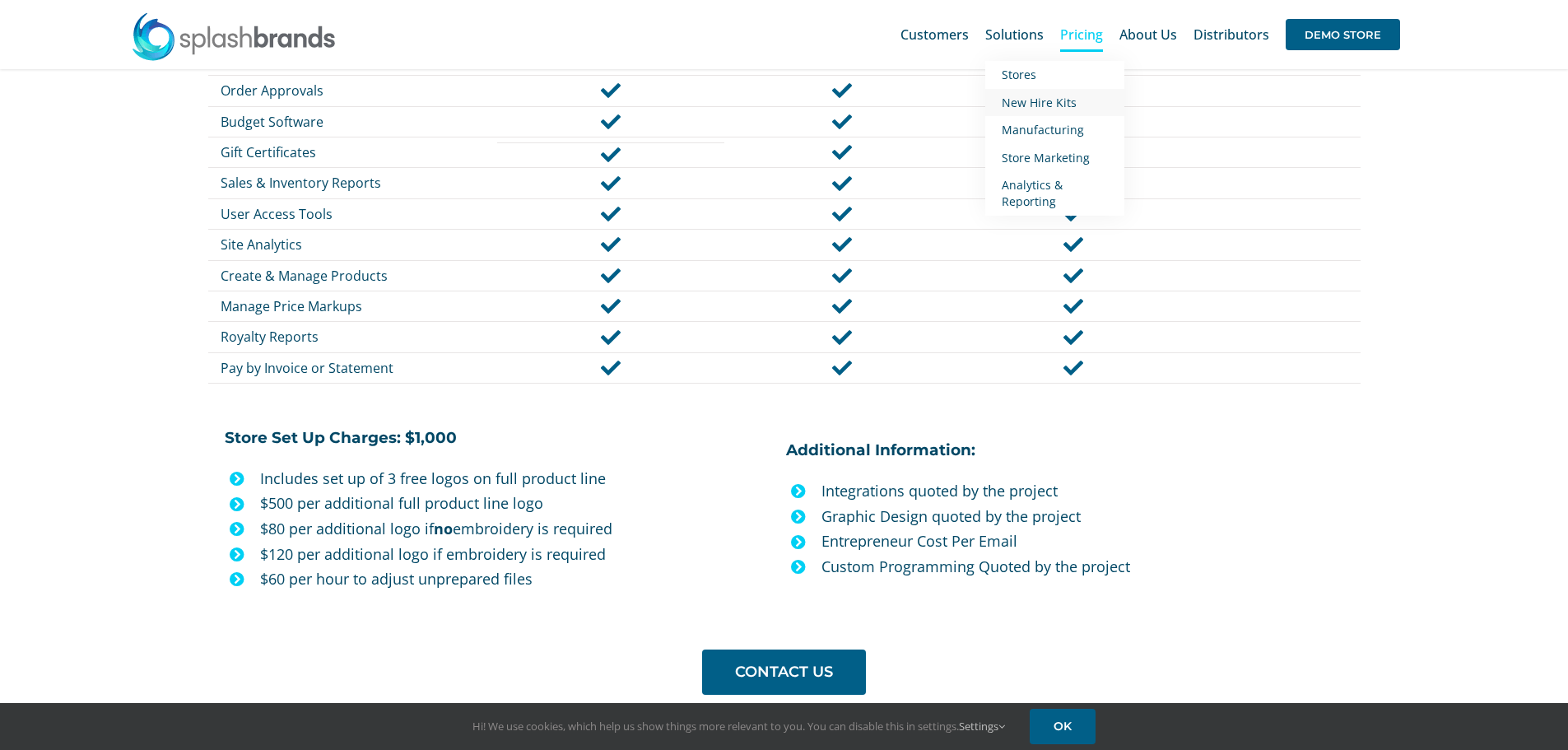
click at [1030, 101] on span "New Hire Kits" at bounding box center [1039, 102] width 75 height 16
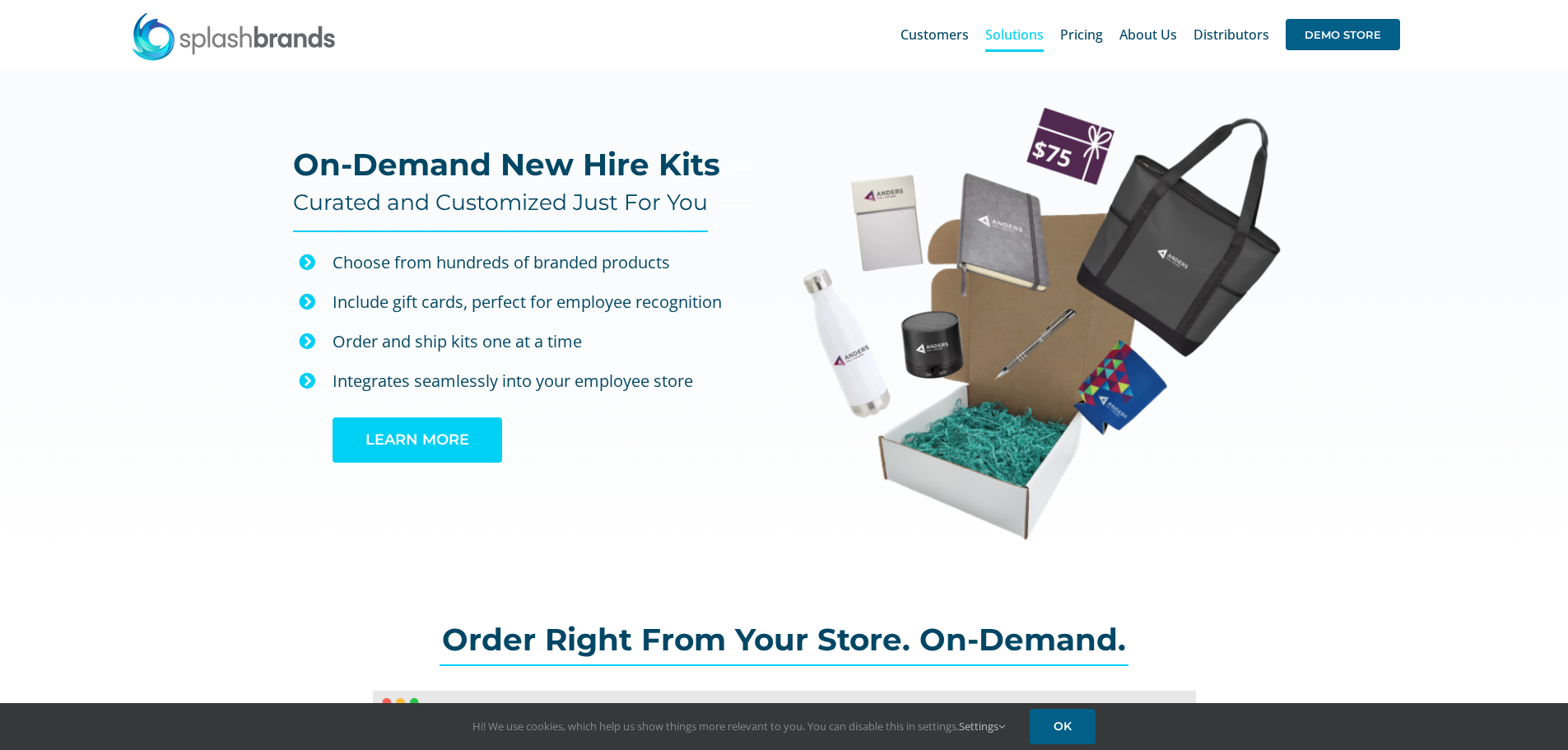
click at [470, 448] on link "LEARN MORE" at bounding box center [417, 440] width 170 height 45
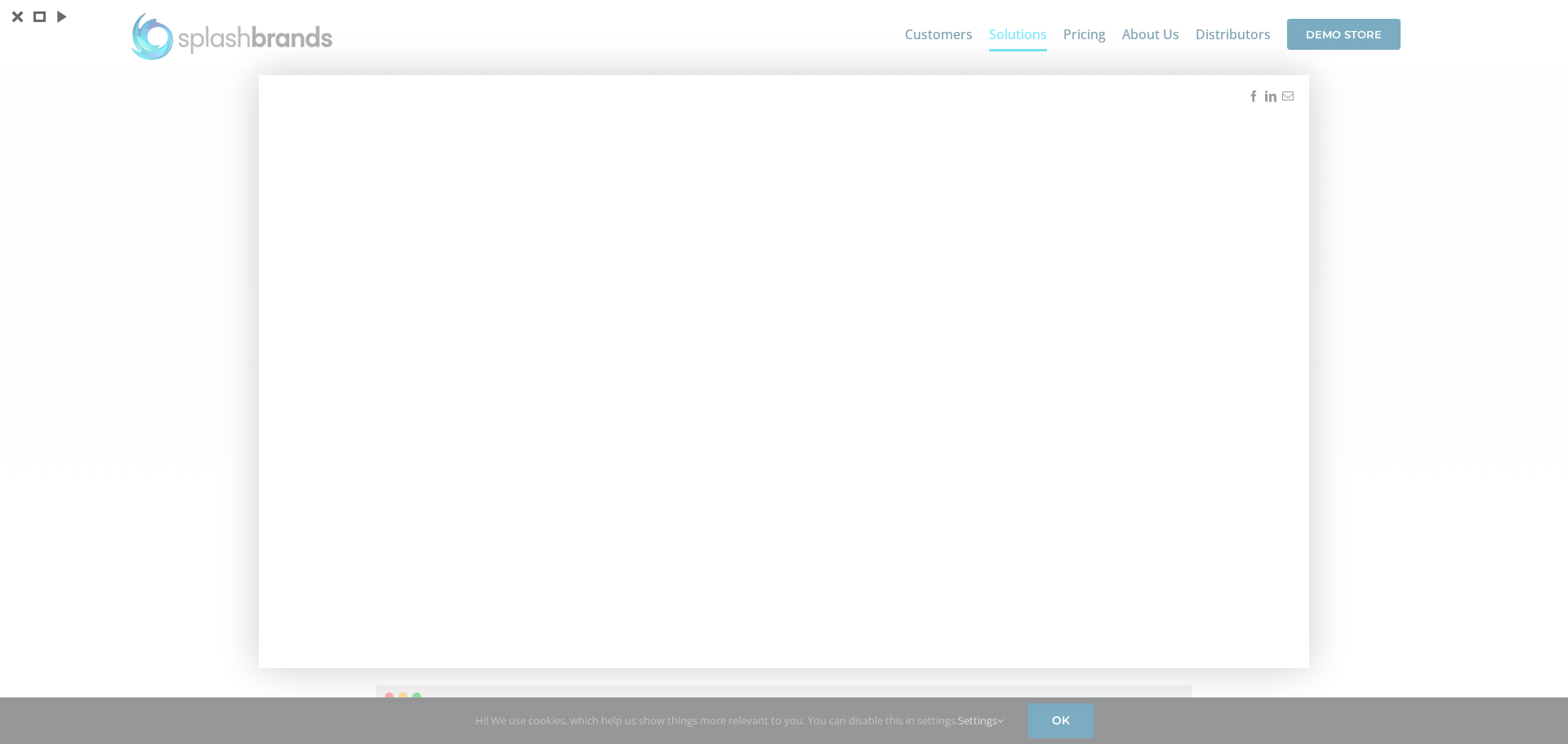
click at [1413, 208] on div at bounding box center [784, 372] width 1568 height 744
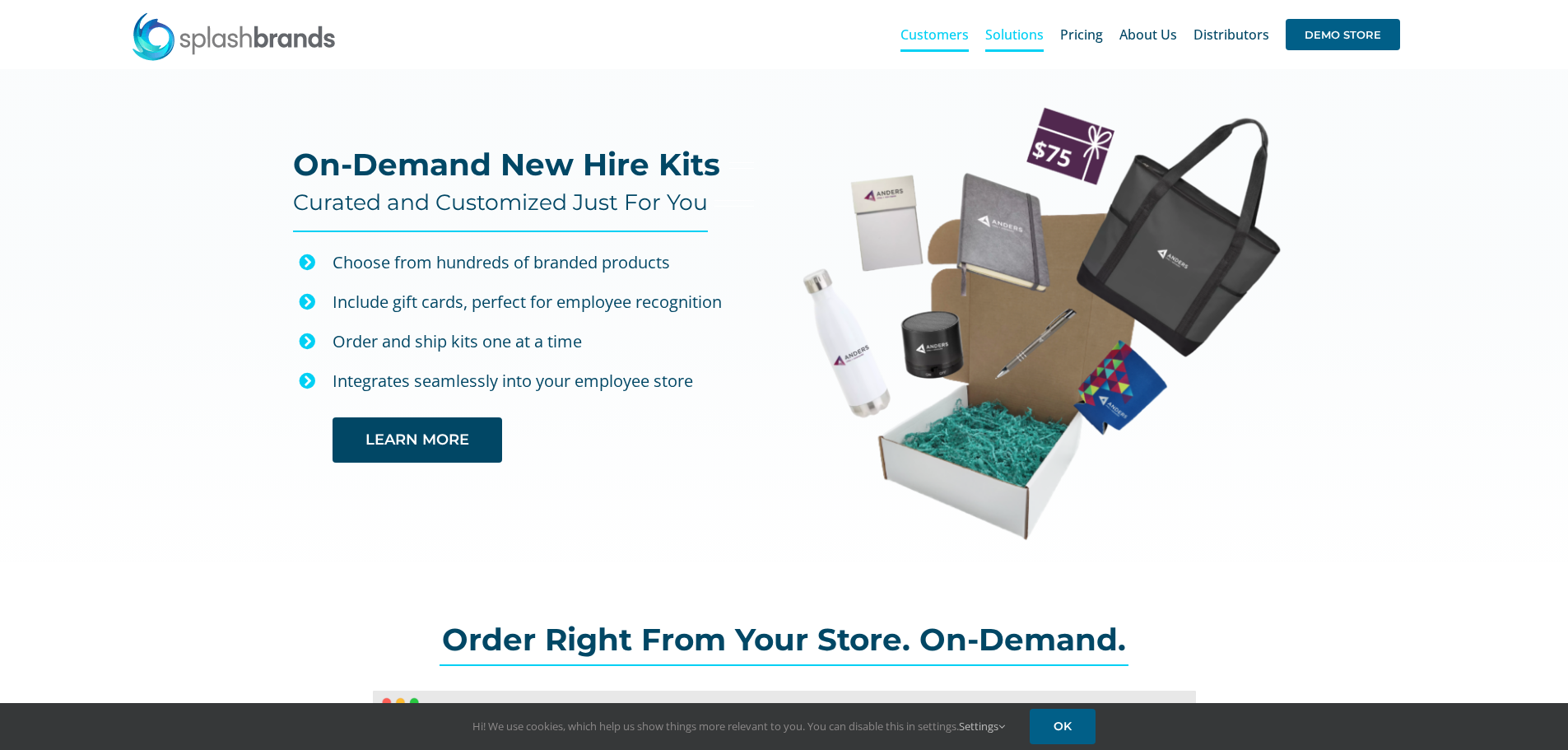
click at [911, 32] on span "Customers" at bounding box center [935, 35] width 69 height 13
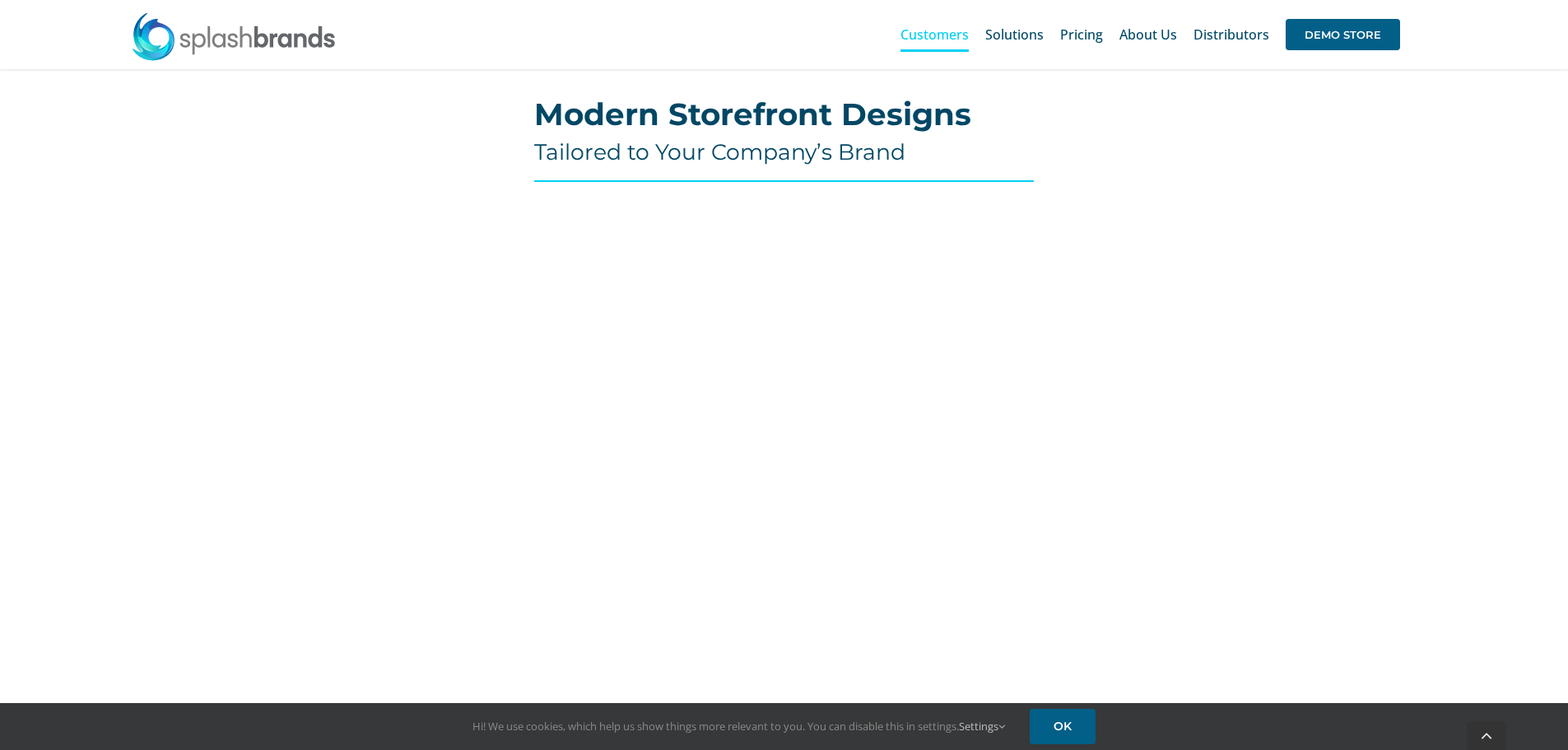
scroll to position [633, 0]
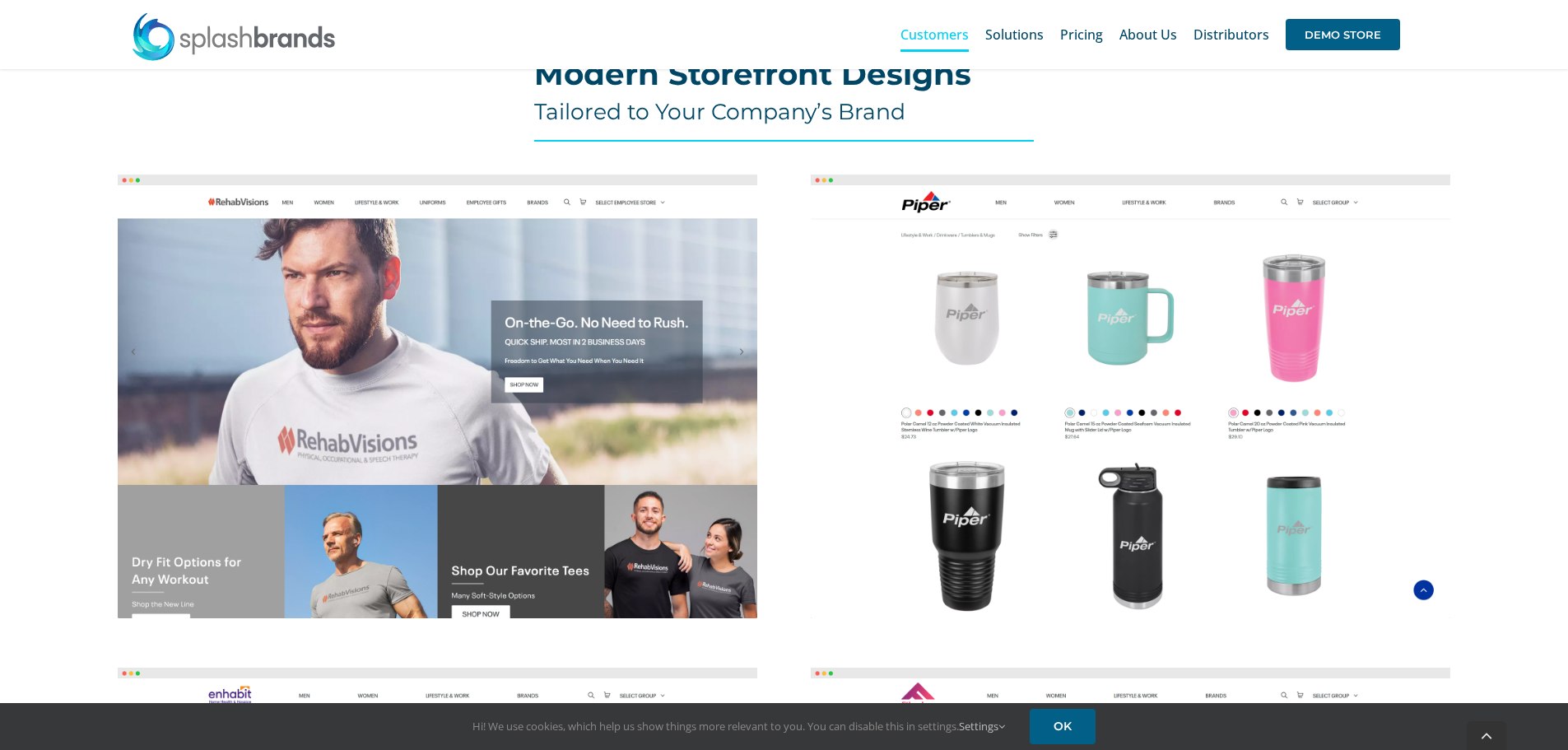
click at [974, 350] on img at bounding box center [1131, 396] width 640 height 444
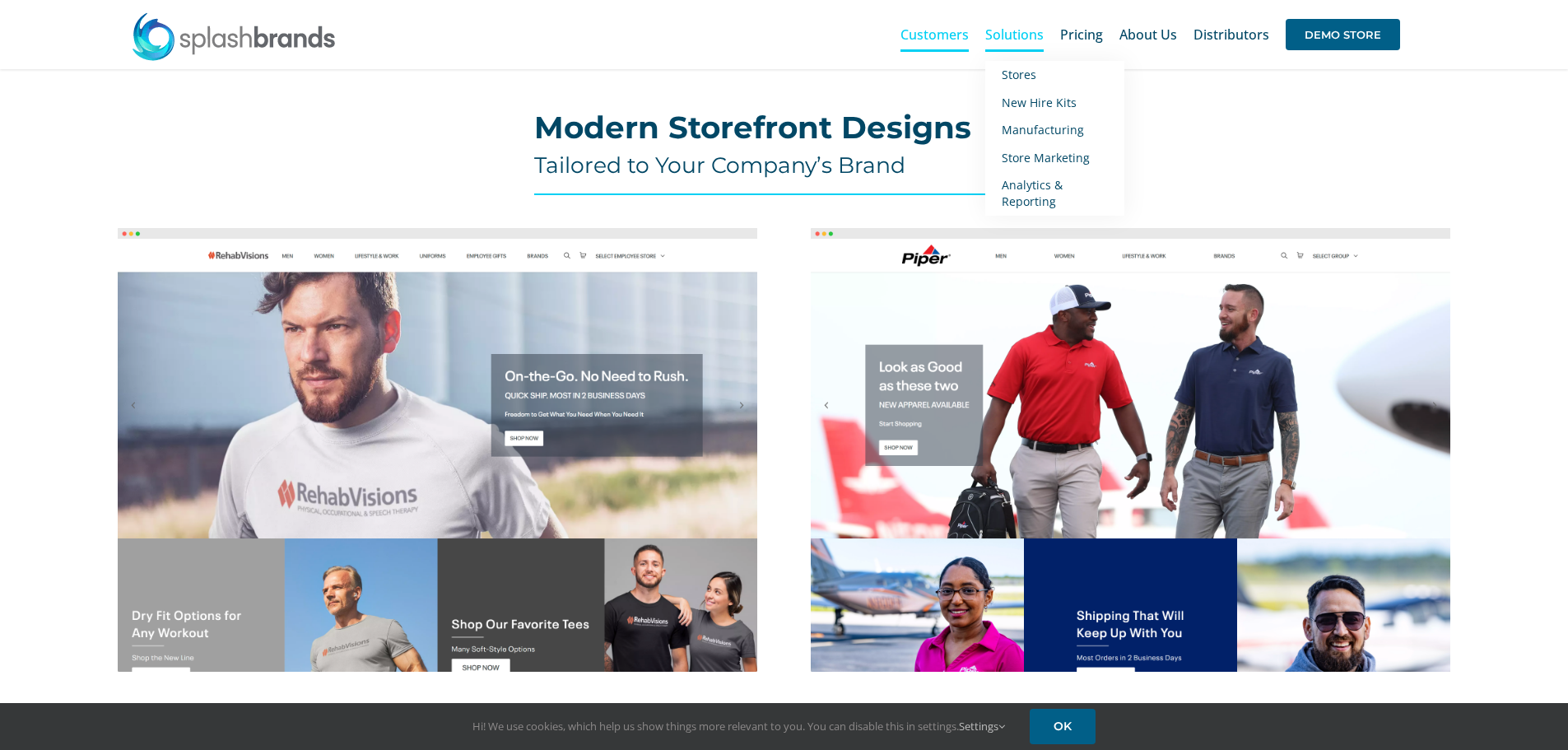
scroll to position [550, 0]
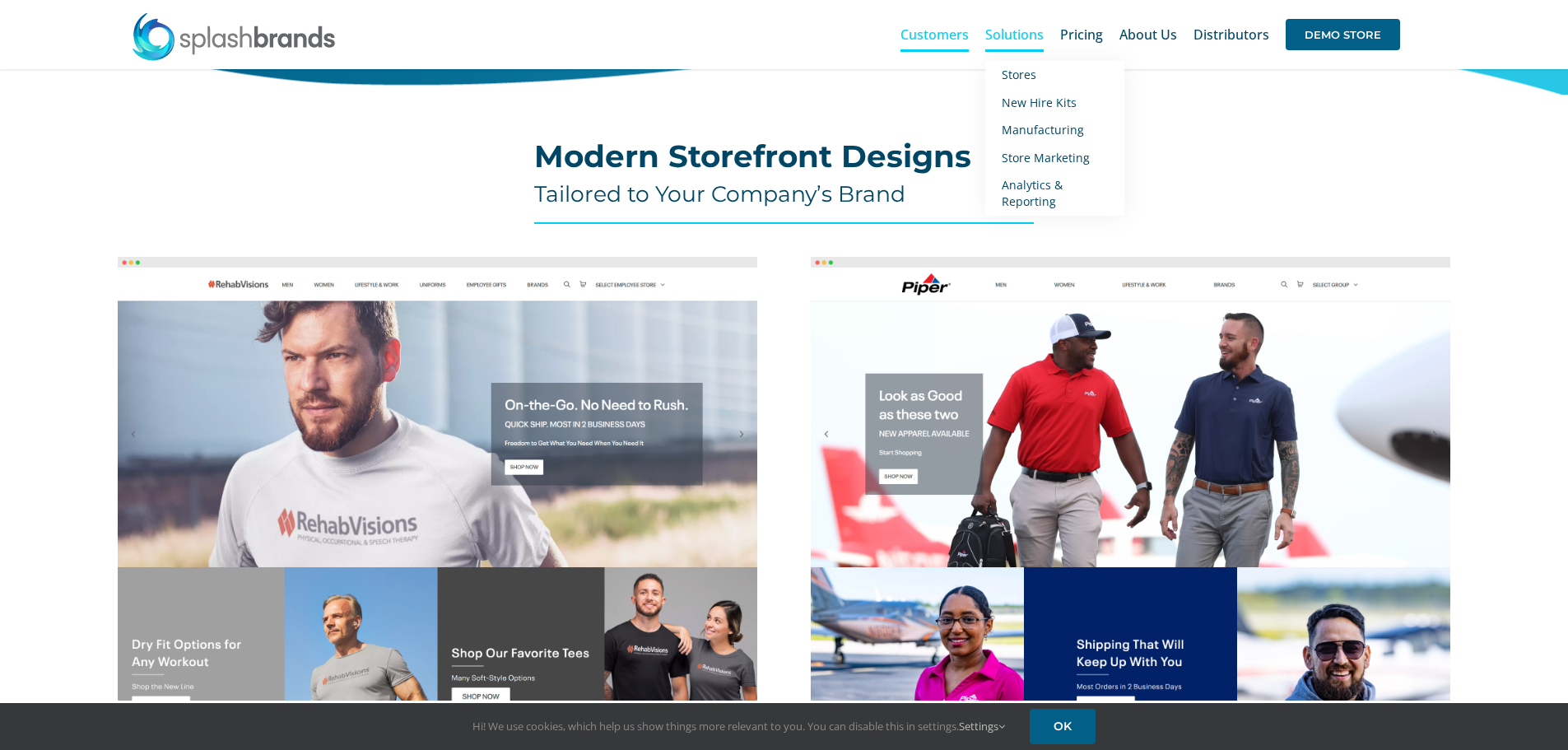
click at [1006, 29] on span "Solutions" at bounding box center [1015, 35] width 58 height 13
click at [1045, 155] on span "Store Marketing" at bounding box center [1045, 157] width 88 height 16
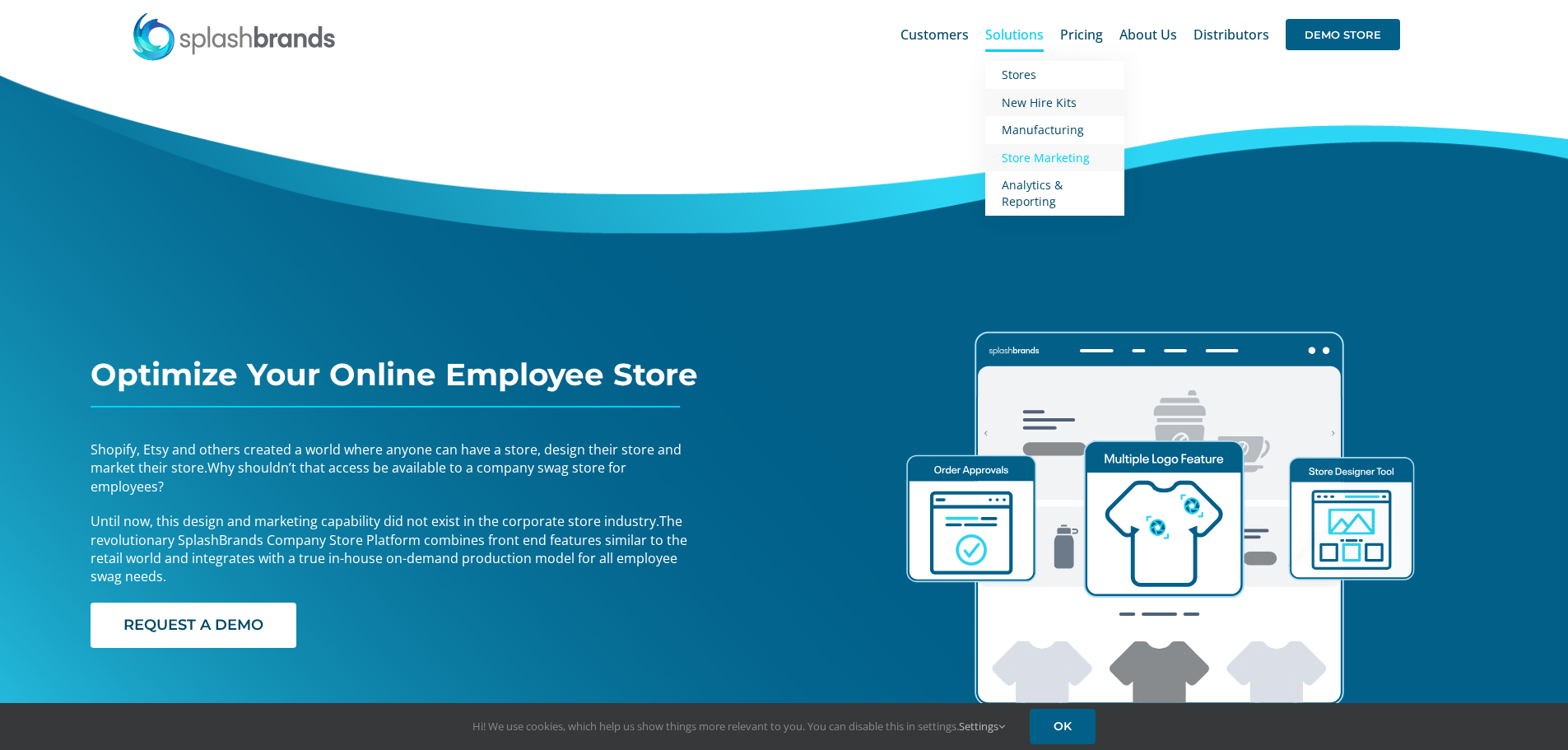
click at [1039, 99] on span "New Hire Kits" at bounding box center [1039, 102] width 75 height 16
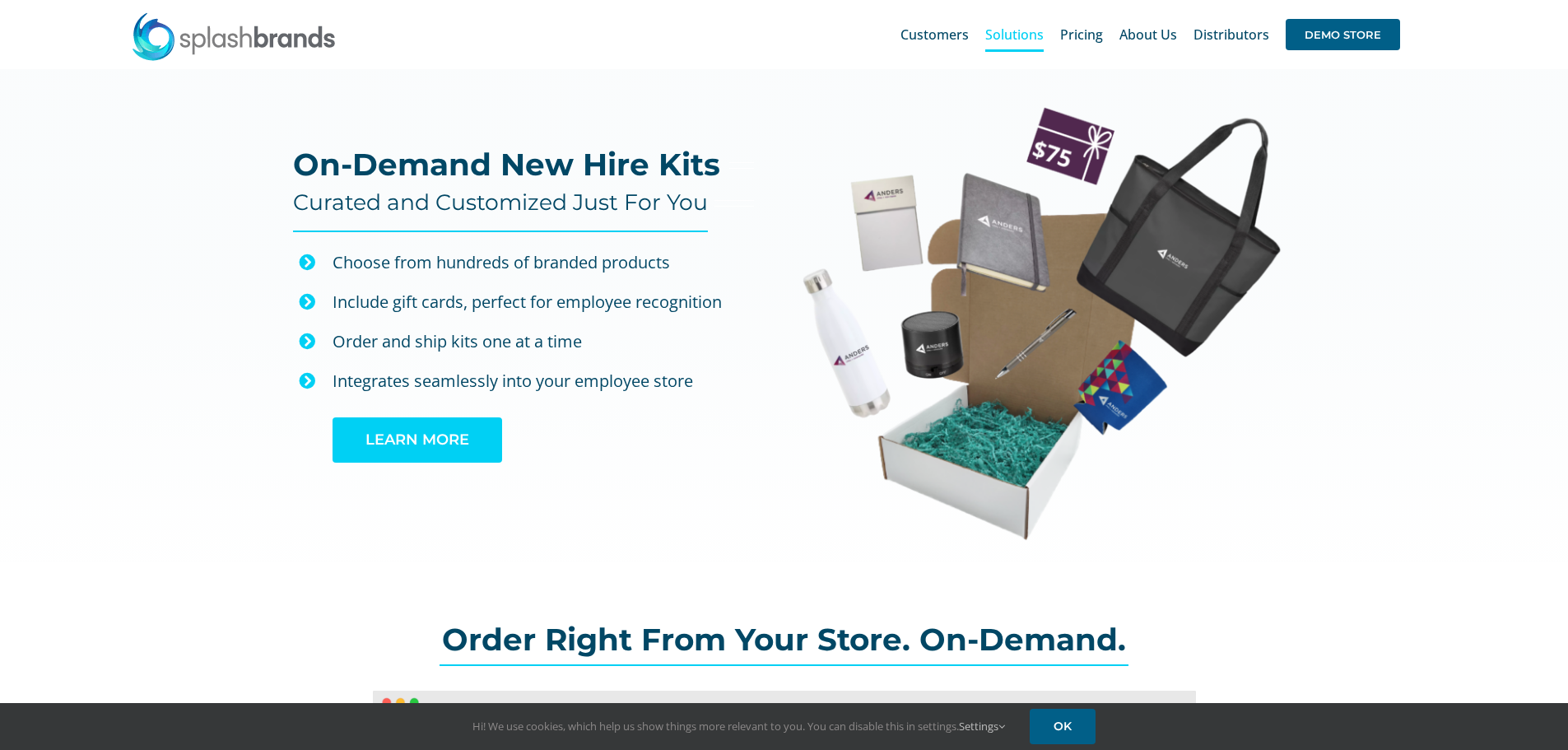
click at [453, 429] on link "LEARN MORE" at bounding box center [417, 440] width 170 height 45
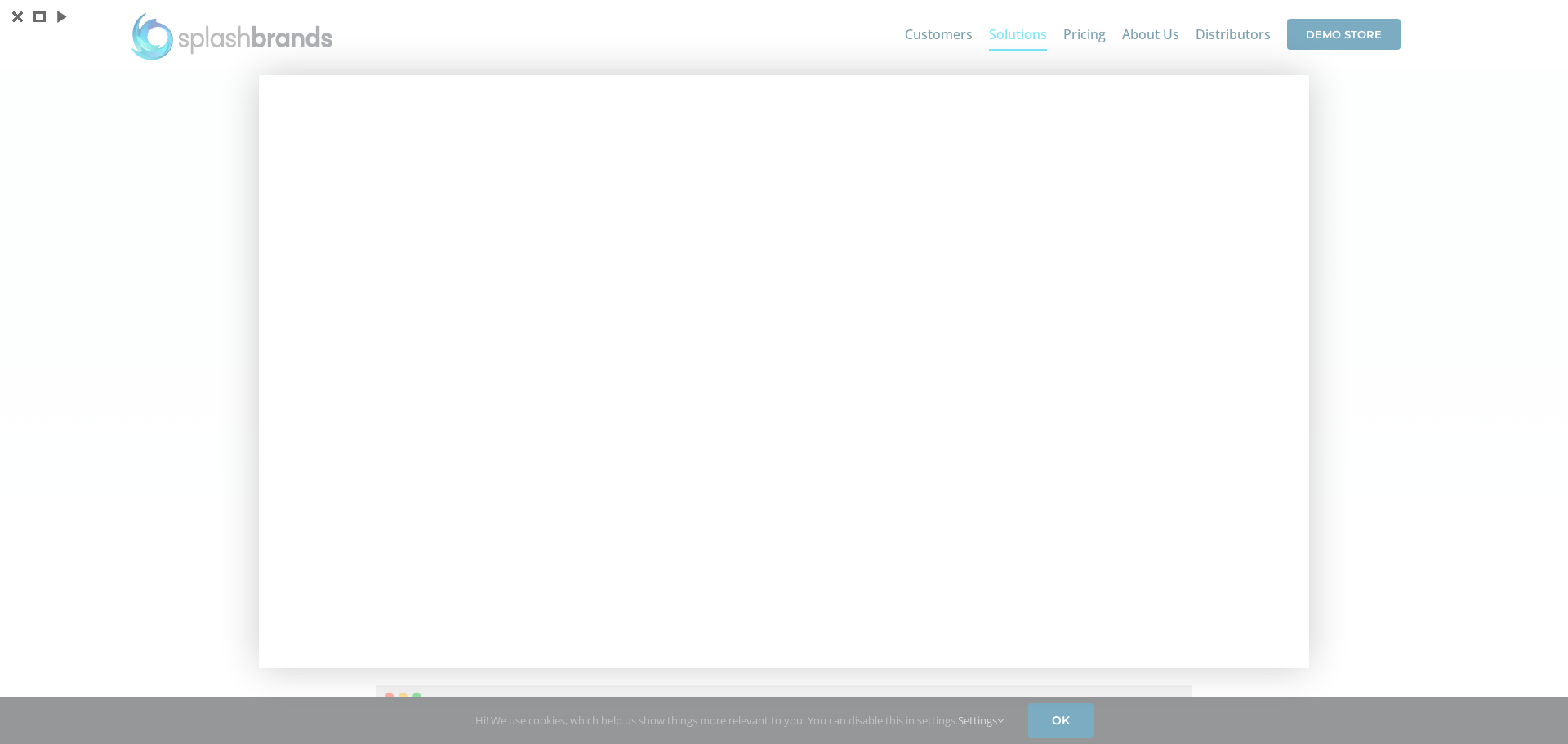
click at [1471, 268] on div at bounding box center [784, 372] width 1568 height 744
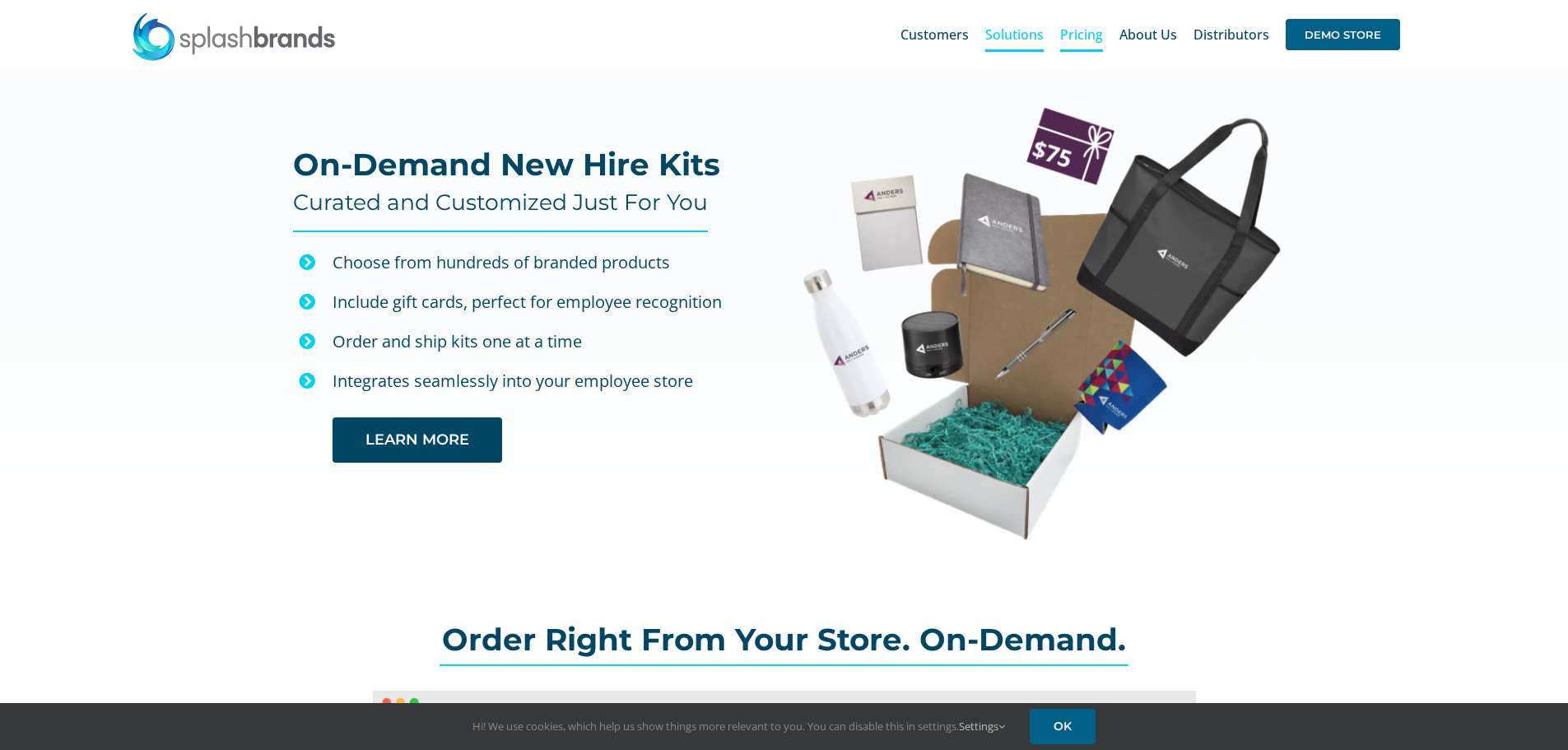
click at [1098, 31] on span "Pricing" at bounding box center [1081, 35] width 42 height 13
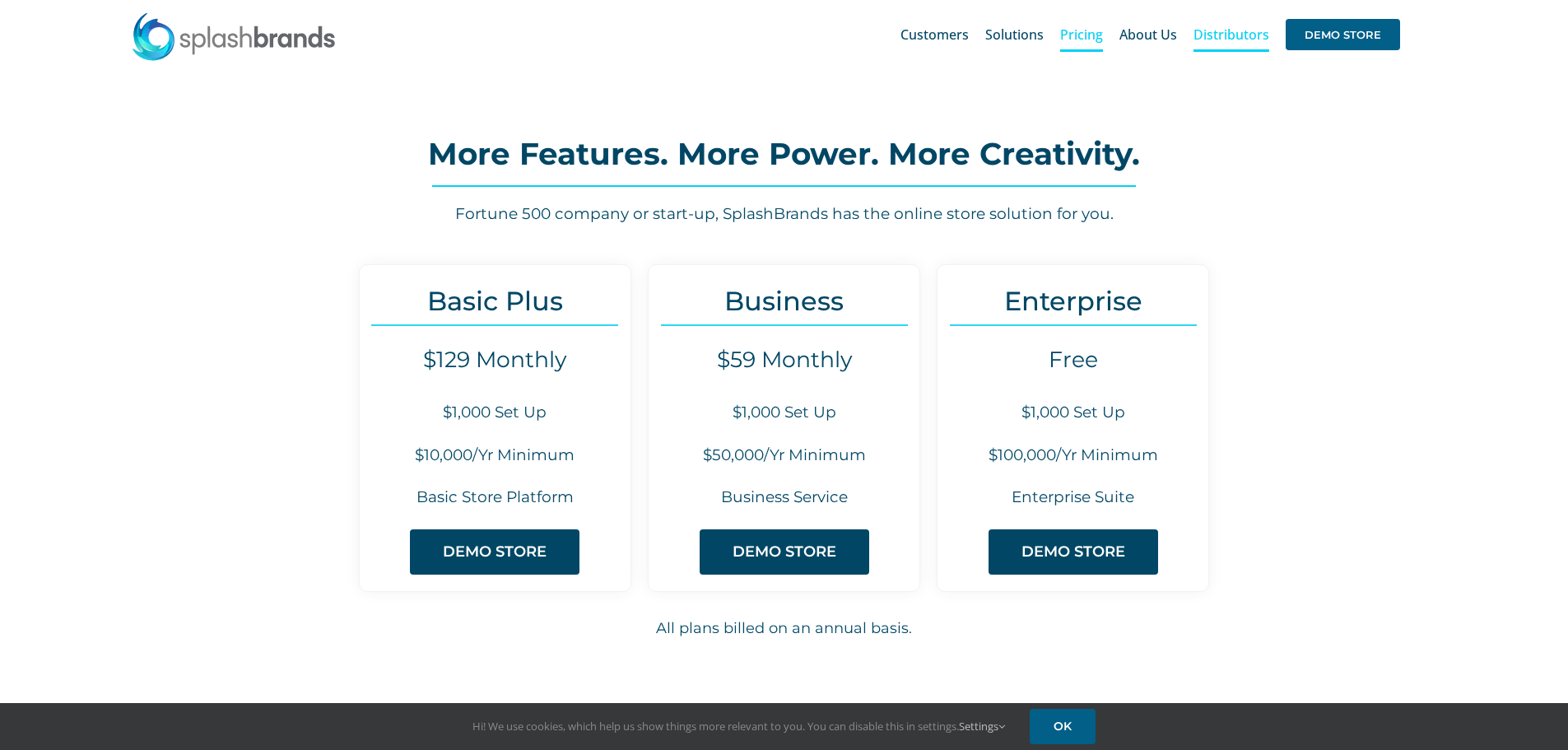
click at [1228, 40] on span "Distributors" at bounding box center [1232, 35] width 75 height 13
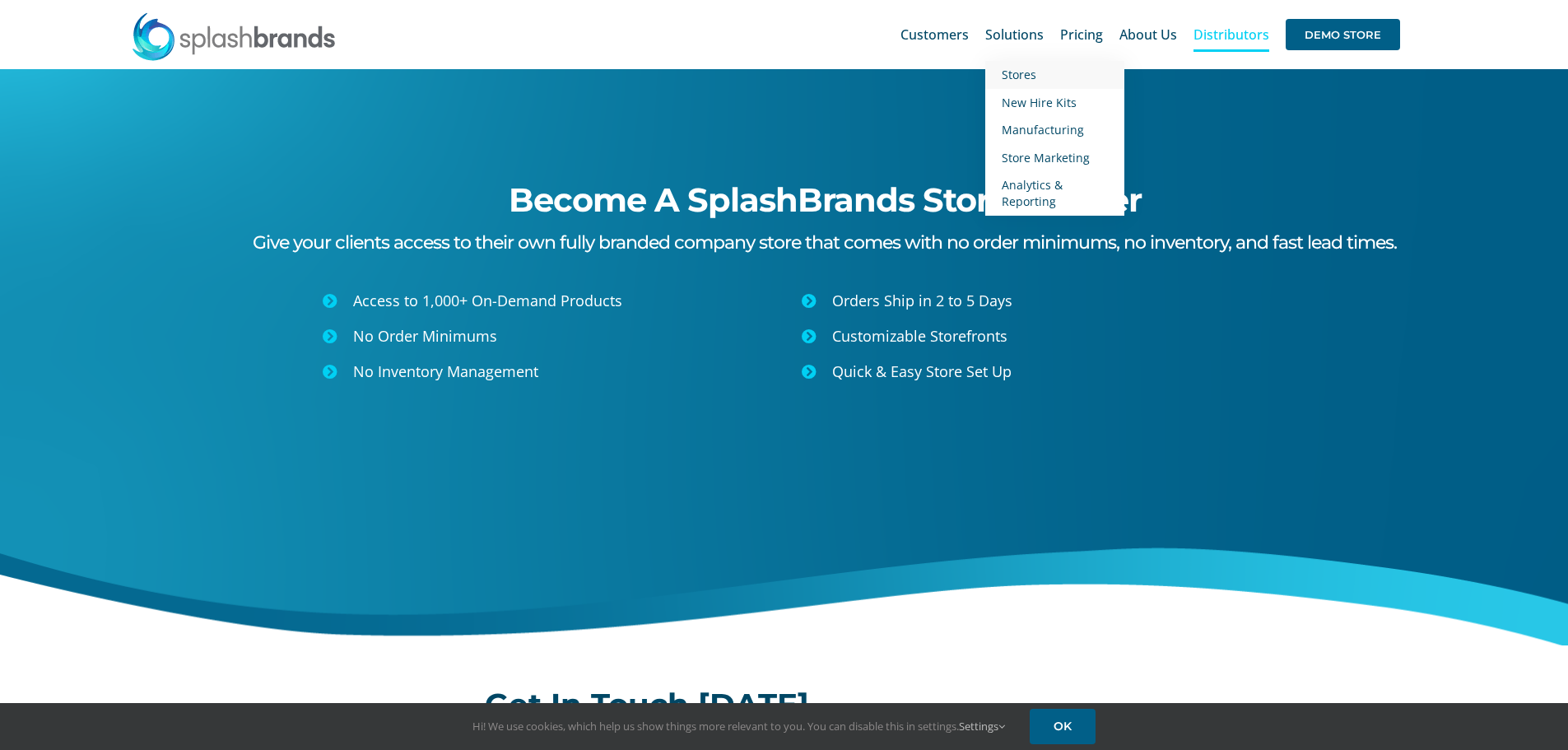
click at [1021, 69] on span "Stores" at bounding box center [1019, 74] width 35 height 16
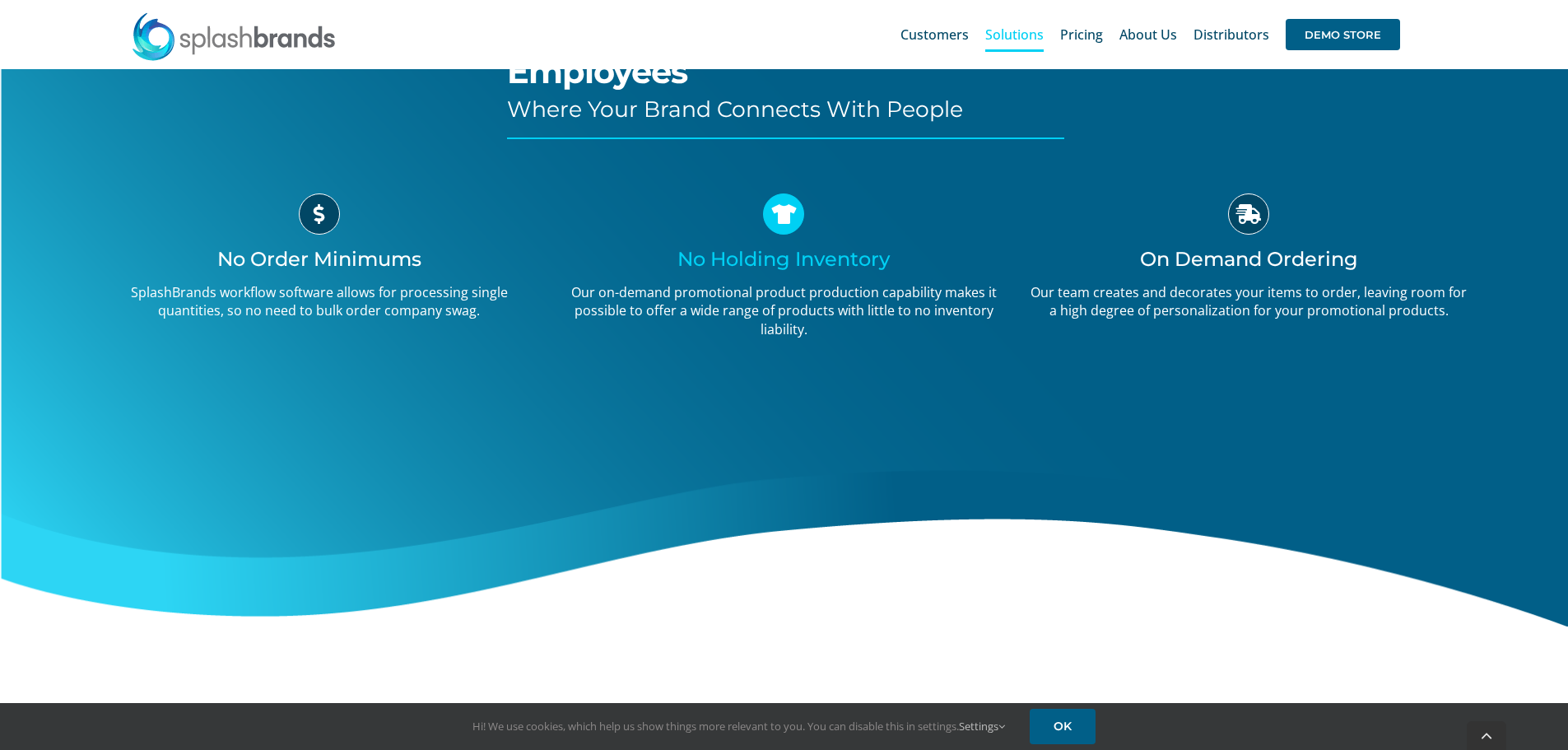
scroll to position [316, 0]
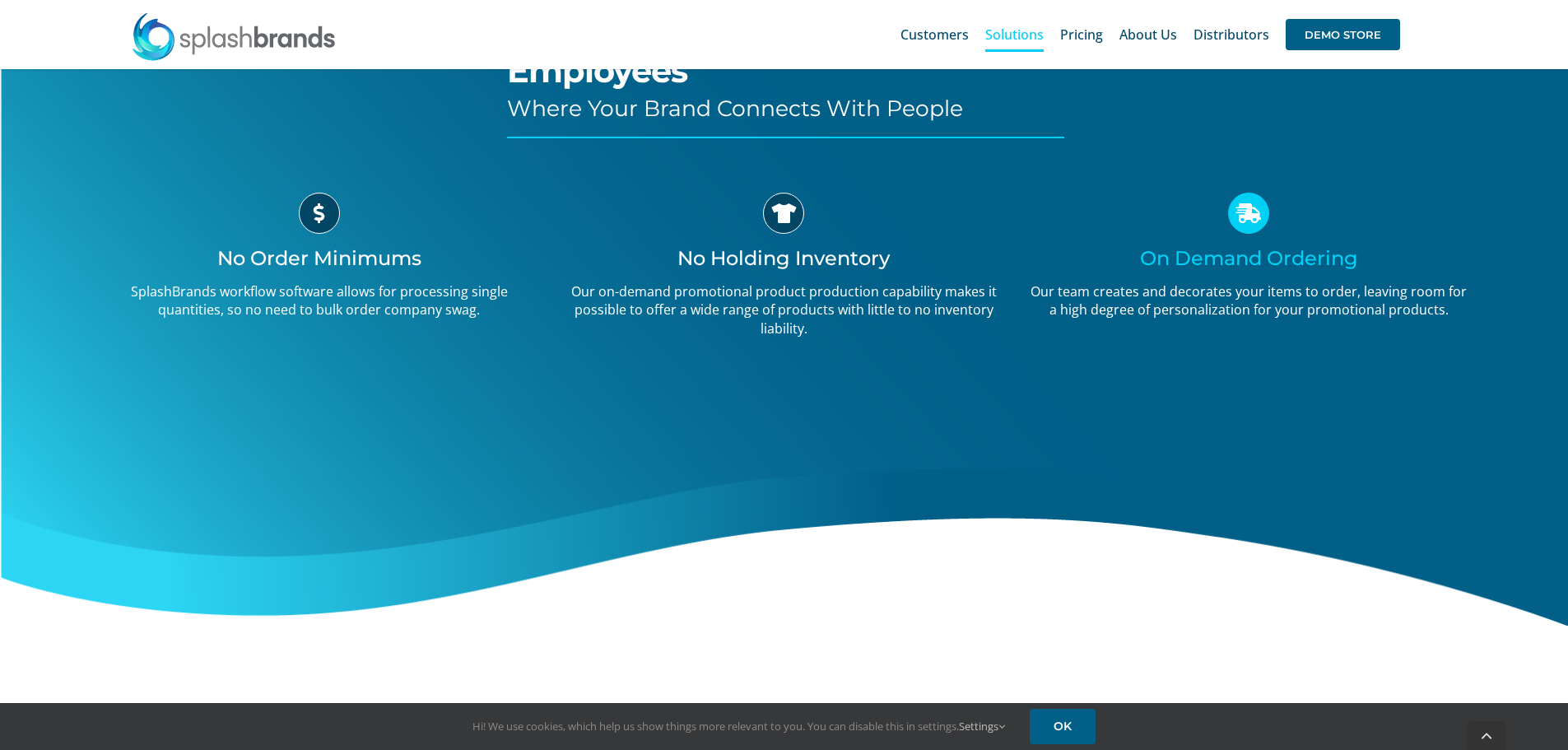
click at [1237, 213] on icon at bounding box center [1249, 213] width 41 height 41
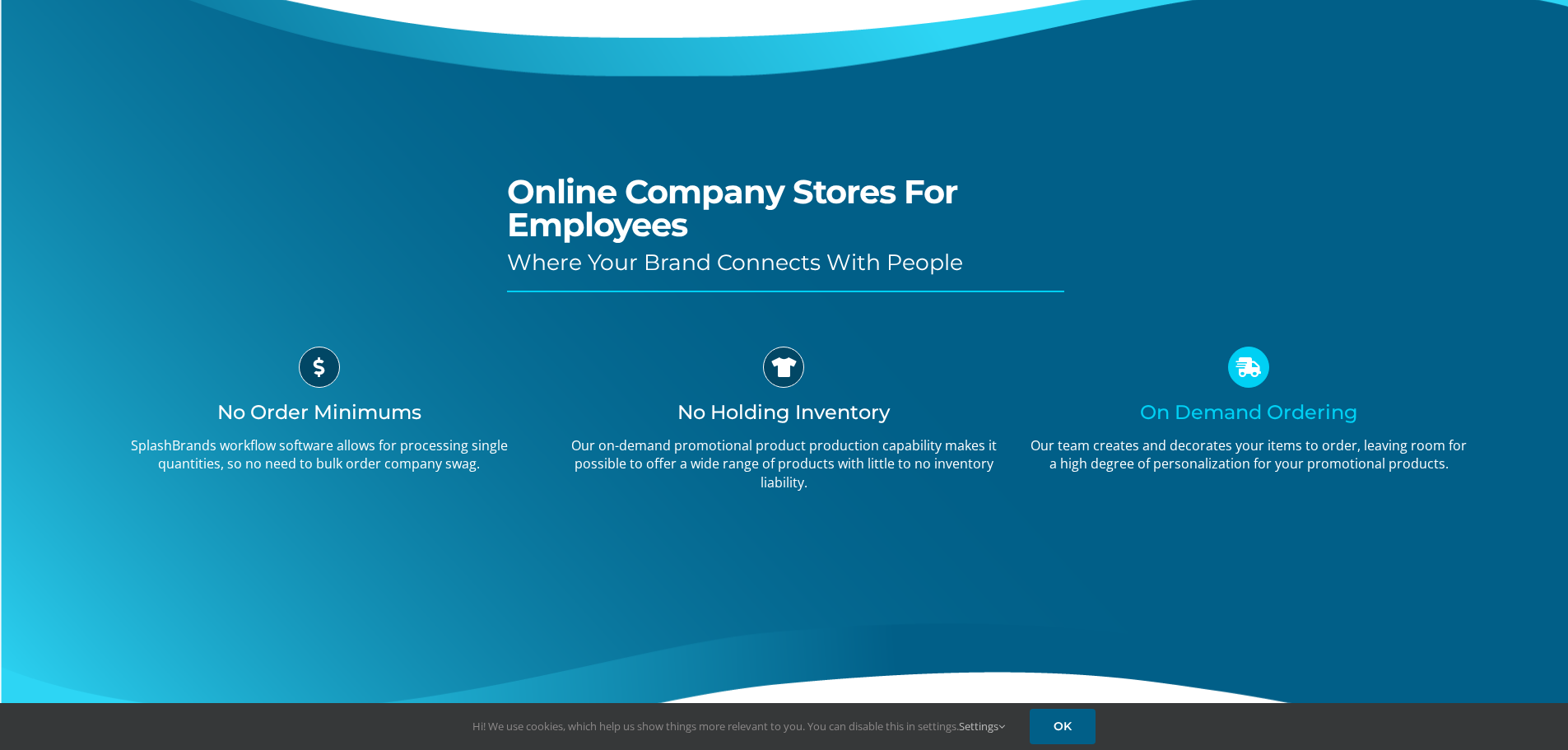
scroll to position [0, 0]
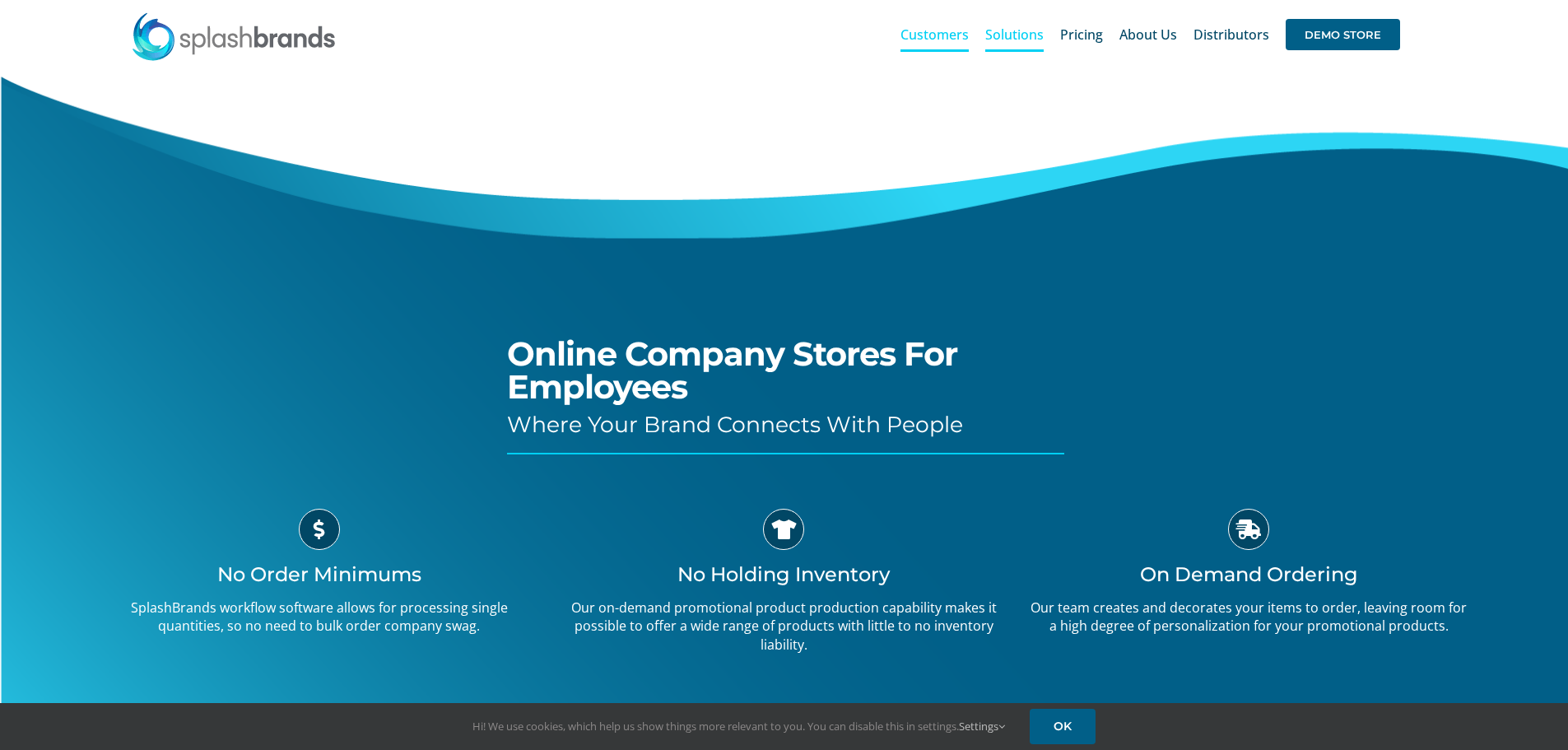
click at [968, 35] on span "Customers" at bounding box center [935, 35] width 69 height 13
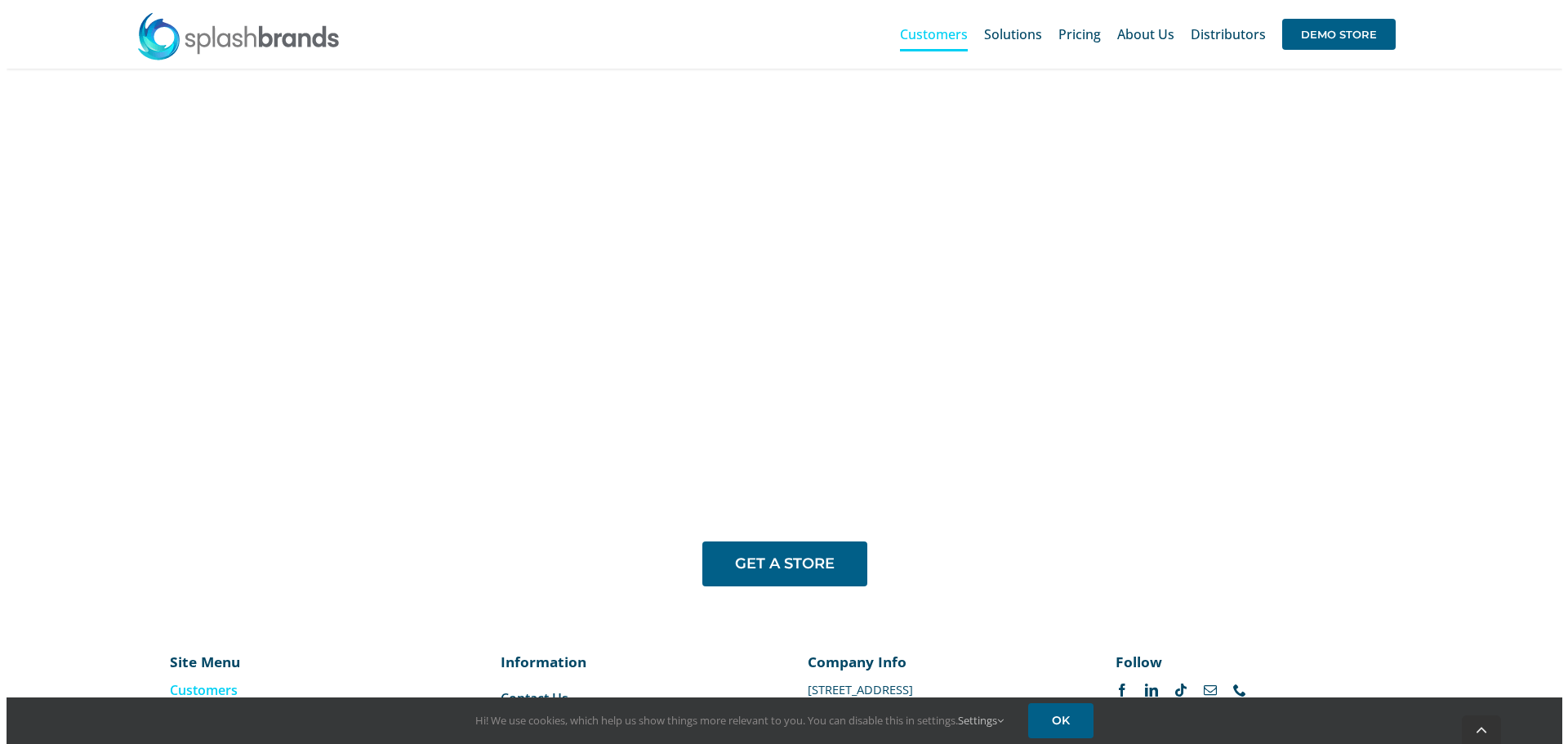
scroll to position [1363, 0]
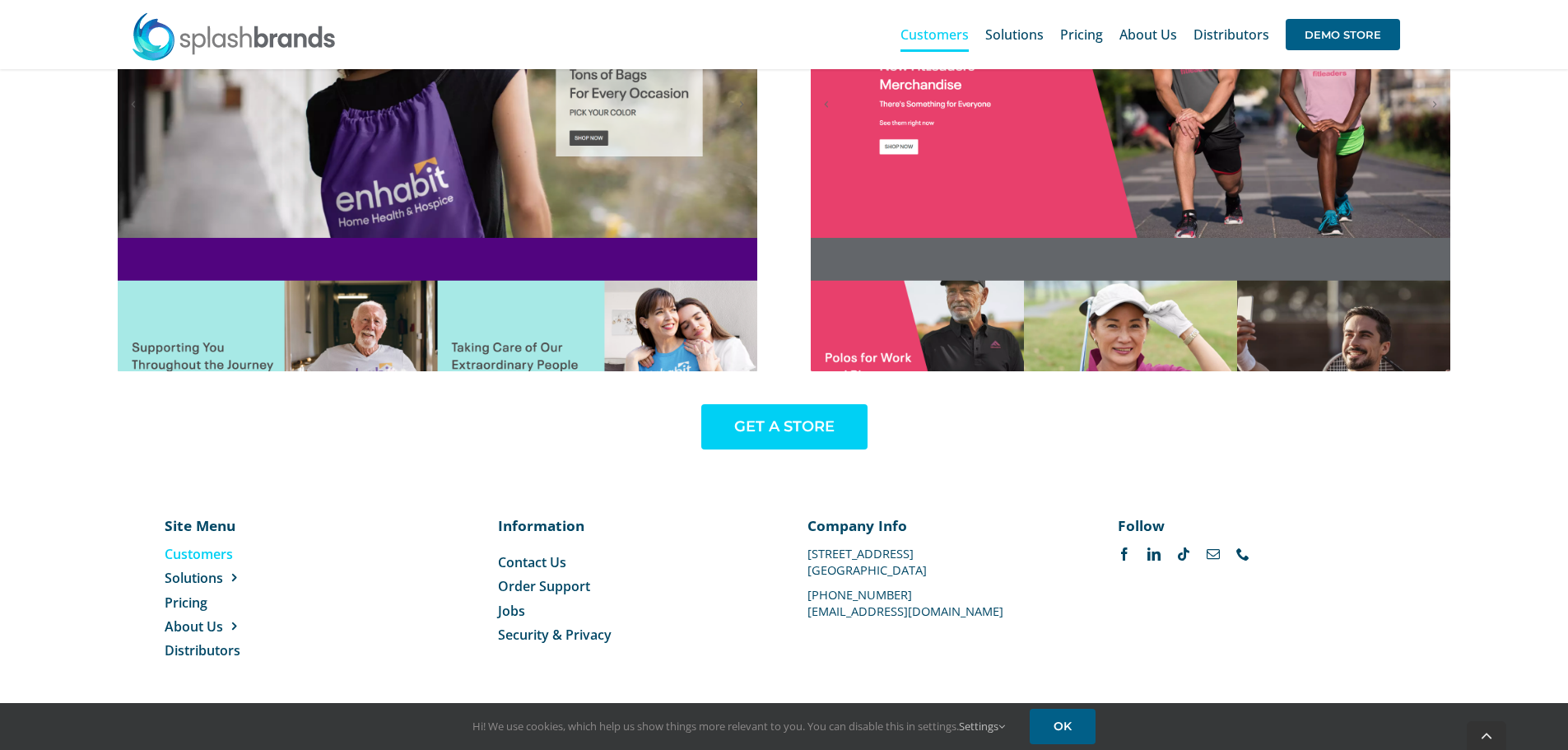
click at [791, 440] on link "GET A STORE" at bounding box center [784, 427] width 166 height 45
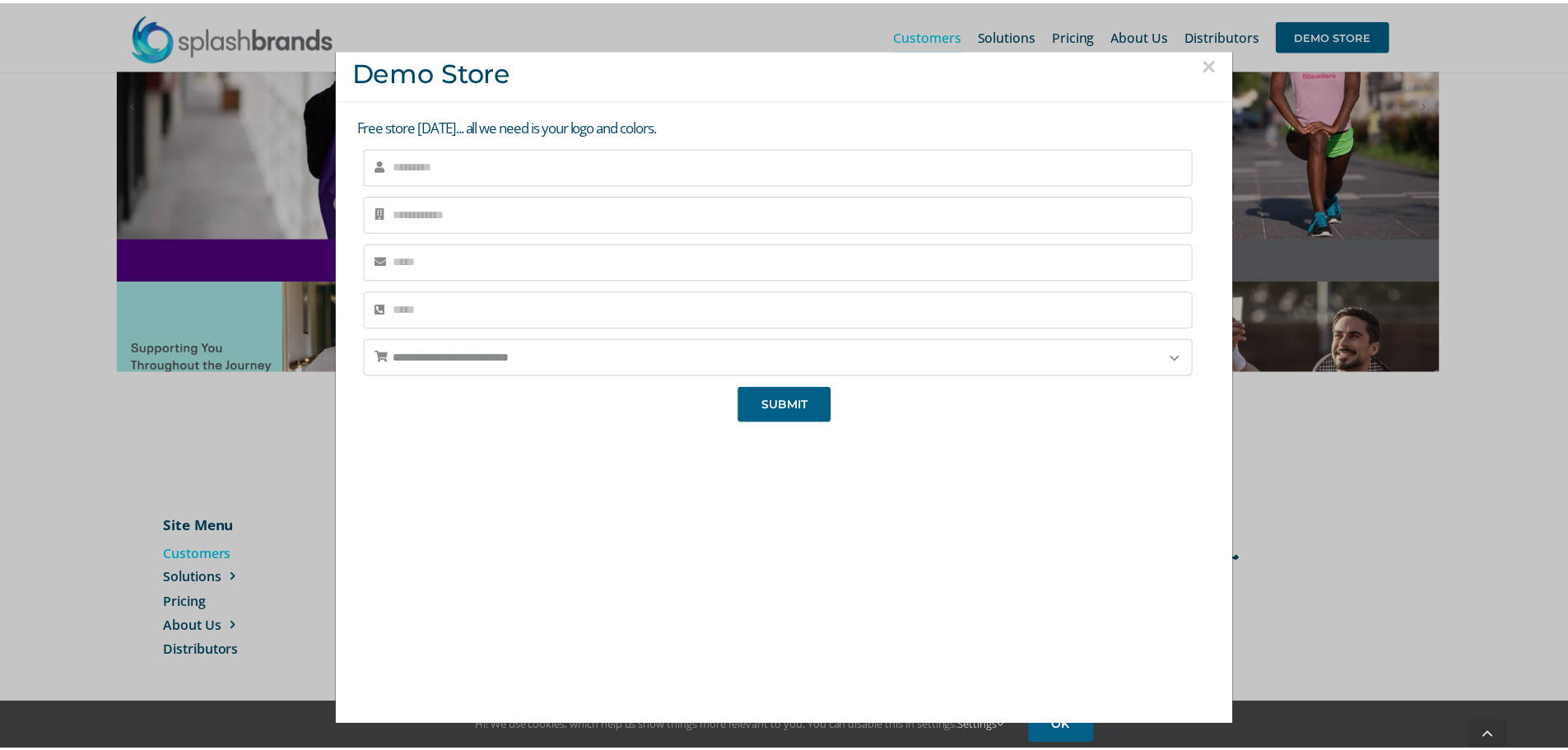
scroll to position [0, 0]
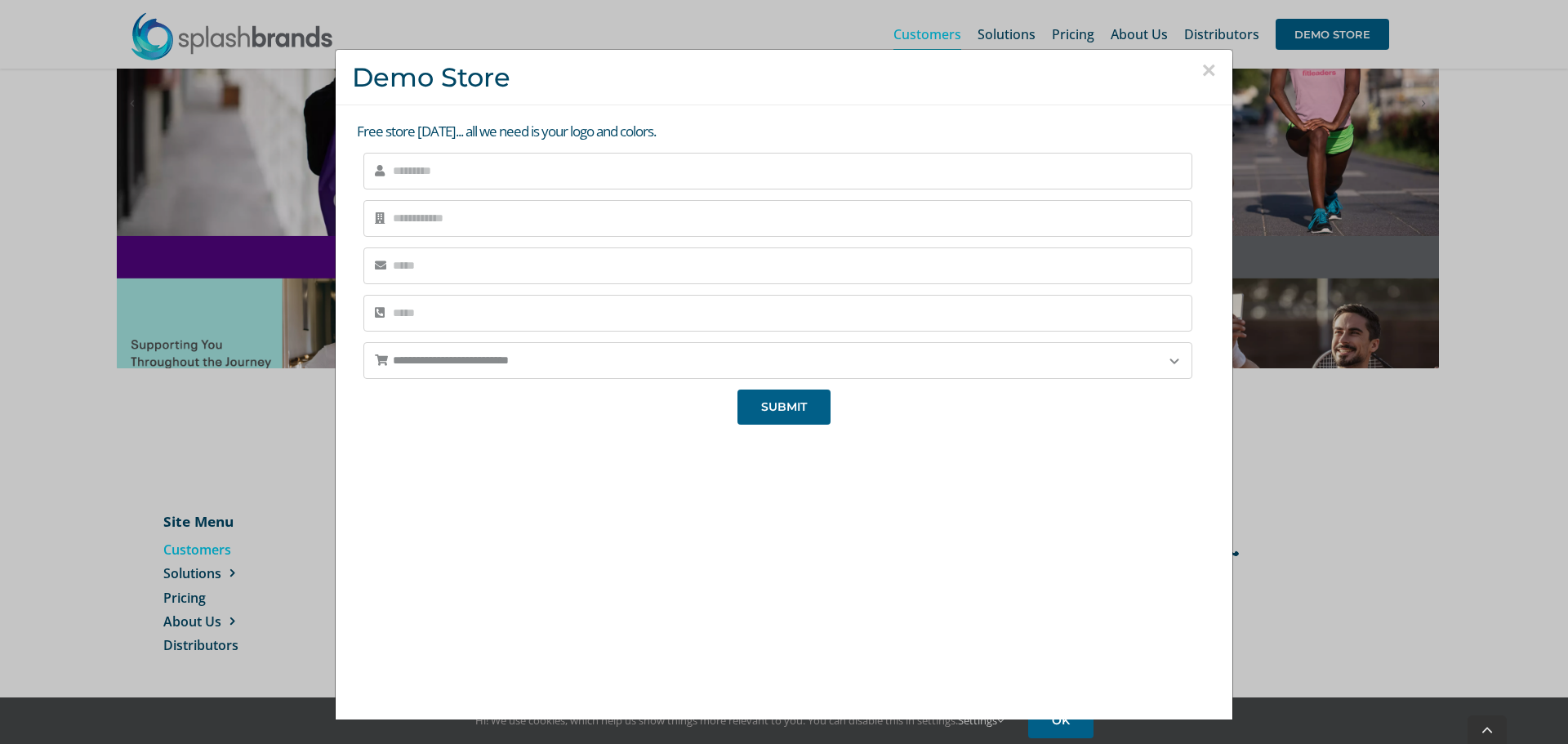
click at [1201, 71] on button "×" at bounding box center [1209, 70] width 15 height 24
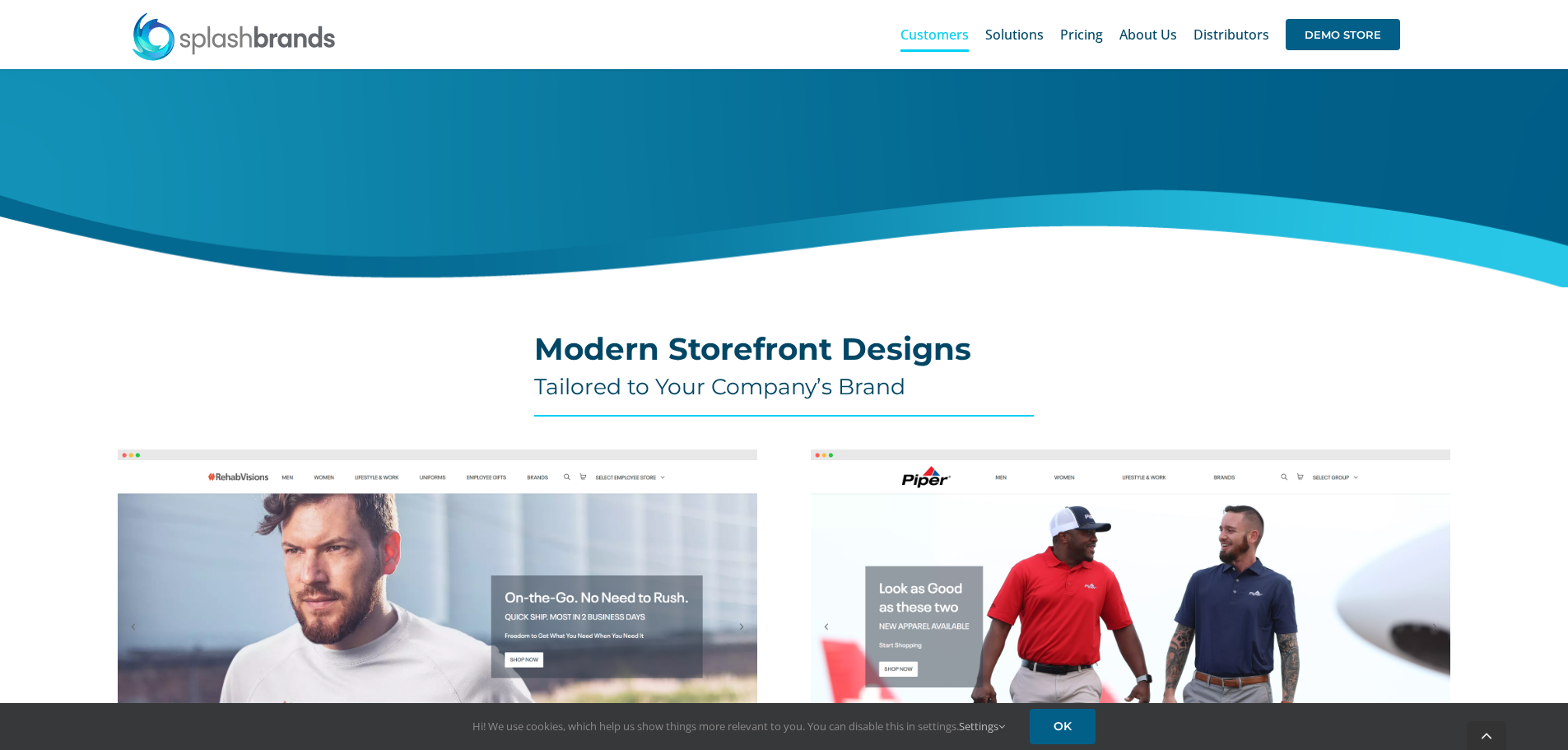
scroll to position [412, 0]
